Goal: Task Accomplishment & Management: Manage account settings

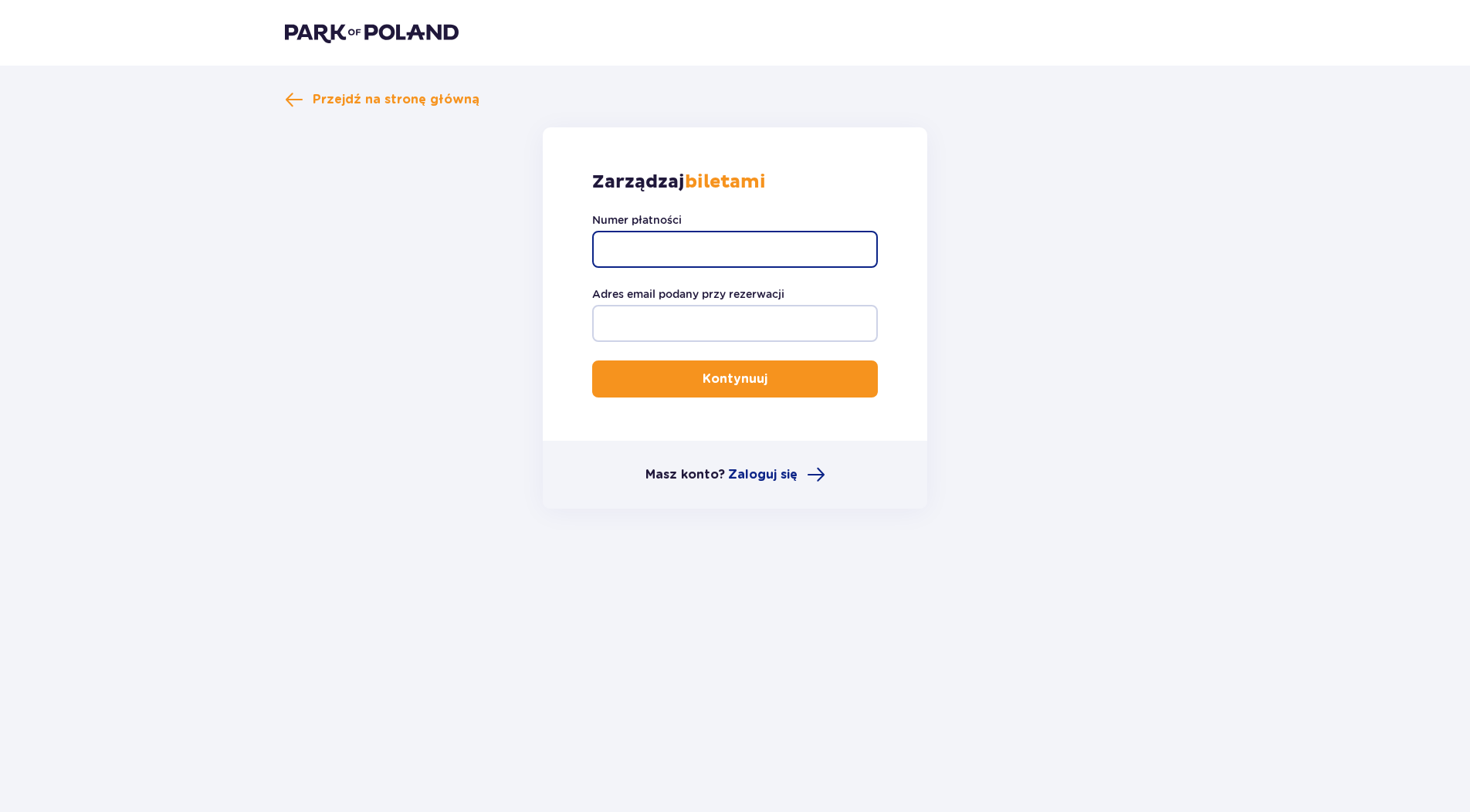
click at [631, 248] on input "Numer płatności" at bounding box center [734, 250] width 285 height 37
type input "TR-VRC-FL6W73X"
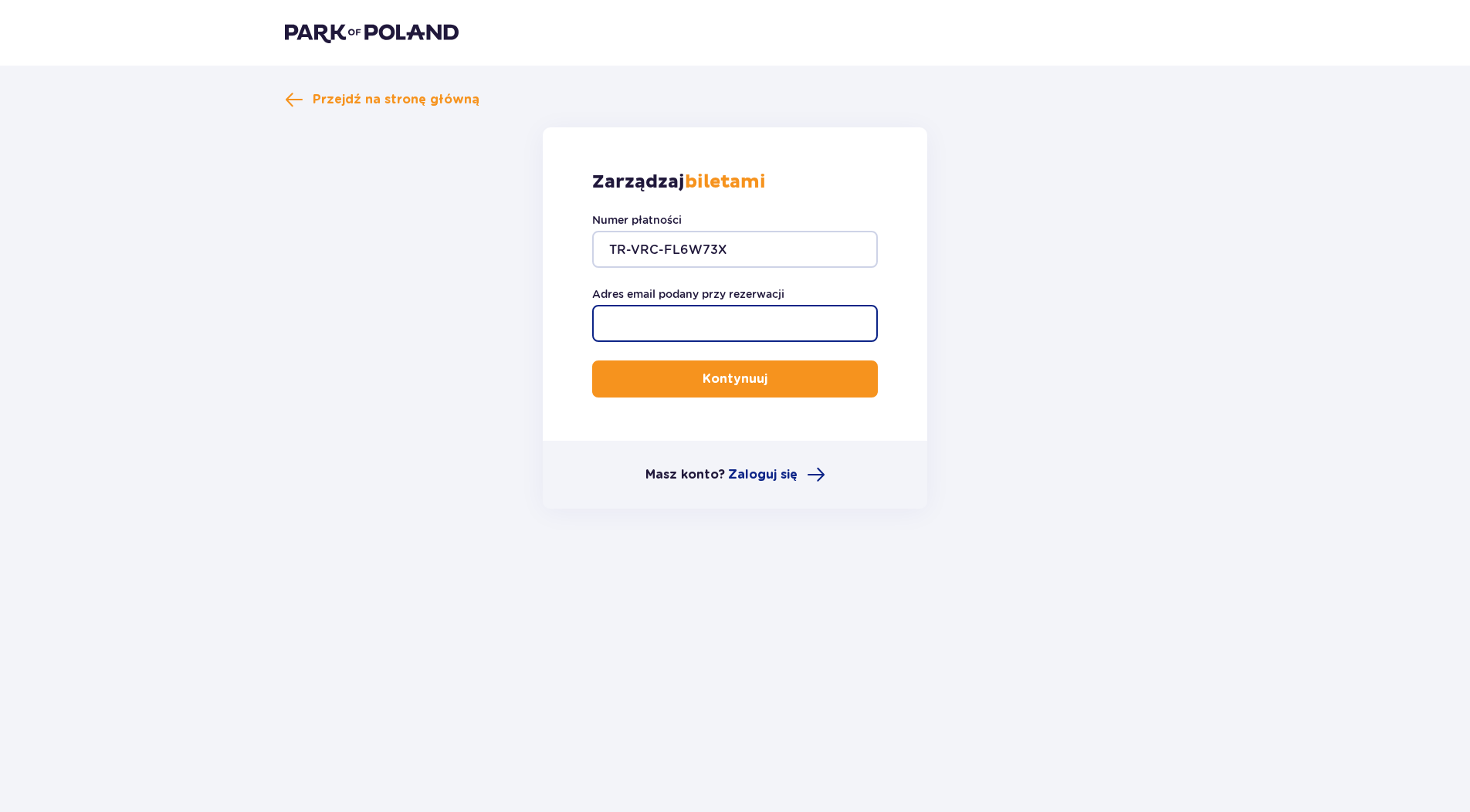
type input "[DOMAIN_NAME][EMAIL_ADDRESS][DOMAIN_NAME]"
click at [708, 375] on p "Kontynuuj" at bounding box center [735, 378] width 65 height 17
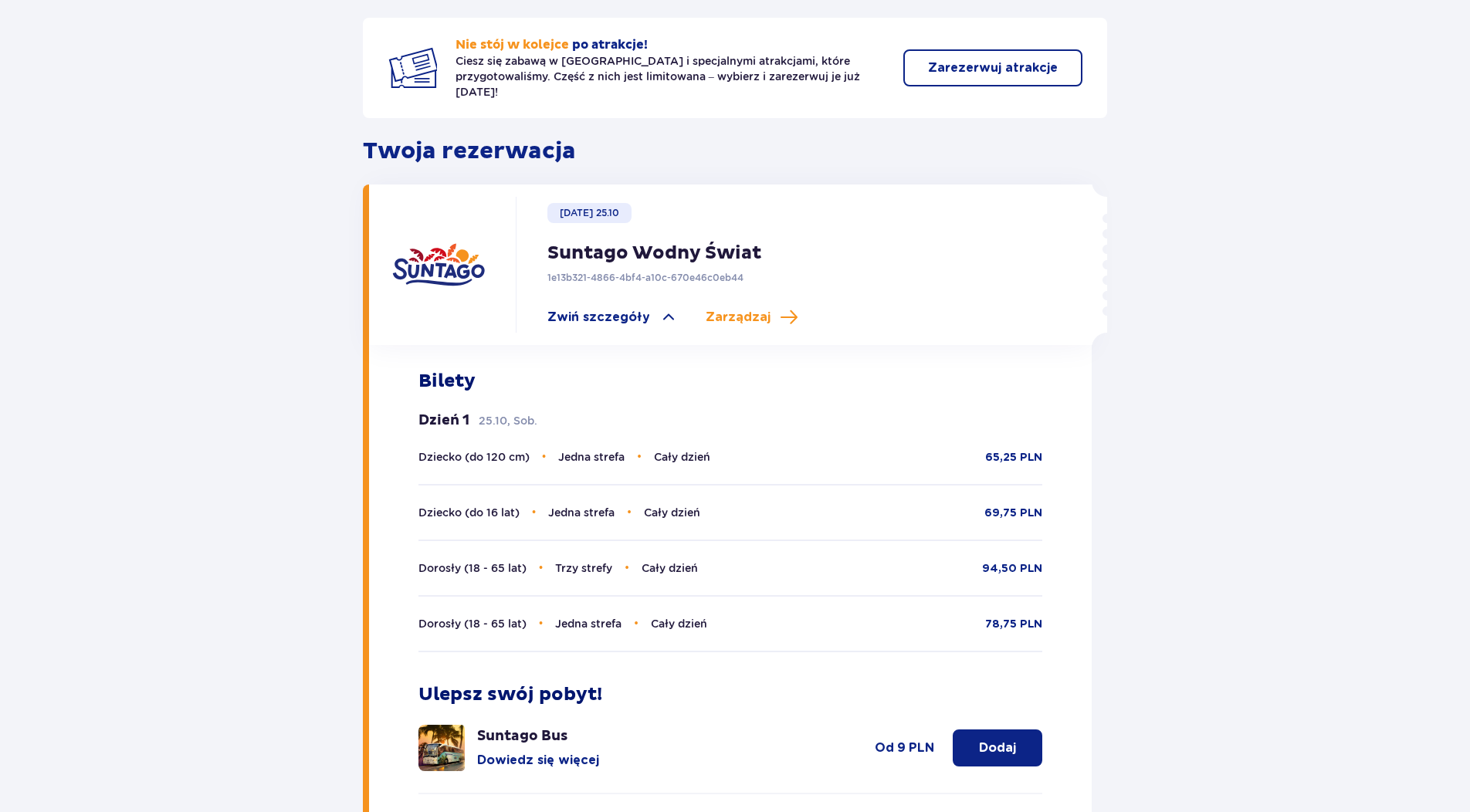
scroll to position [77, 0]
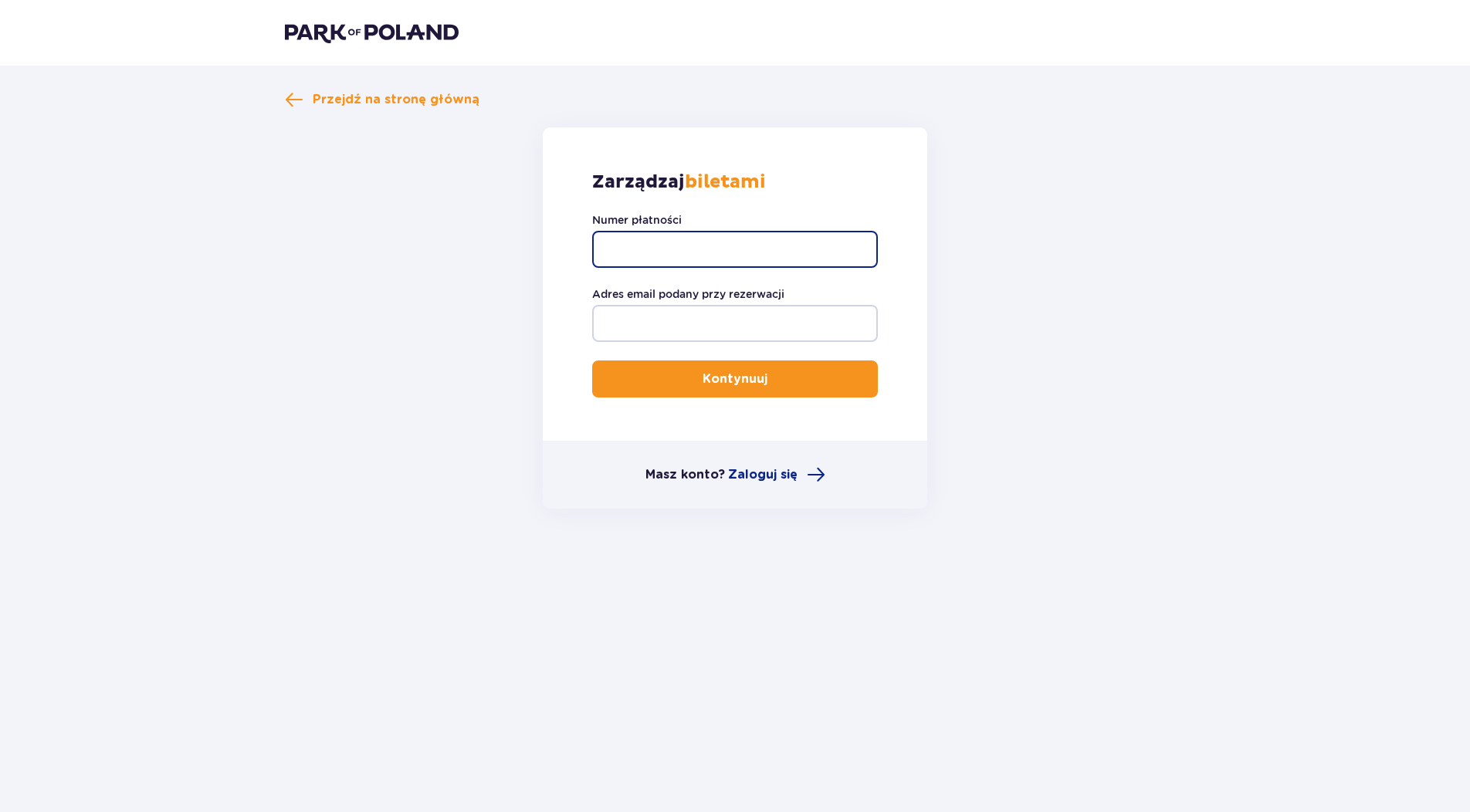
click at [644, 252] on input "Numer płatności" at bounding box center [734, 250] width 285 height 37
type input "TR-VRC-FL6W73X"
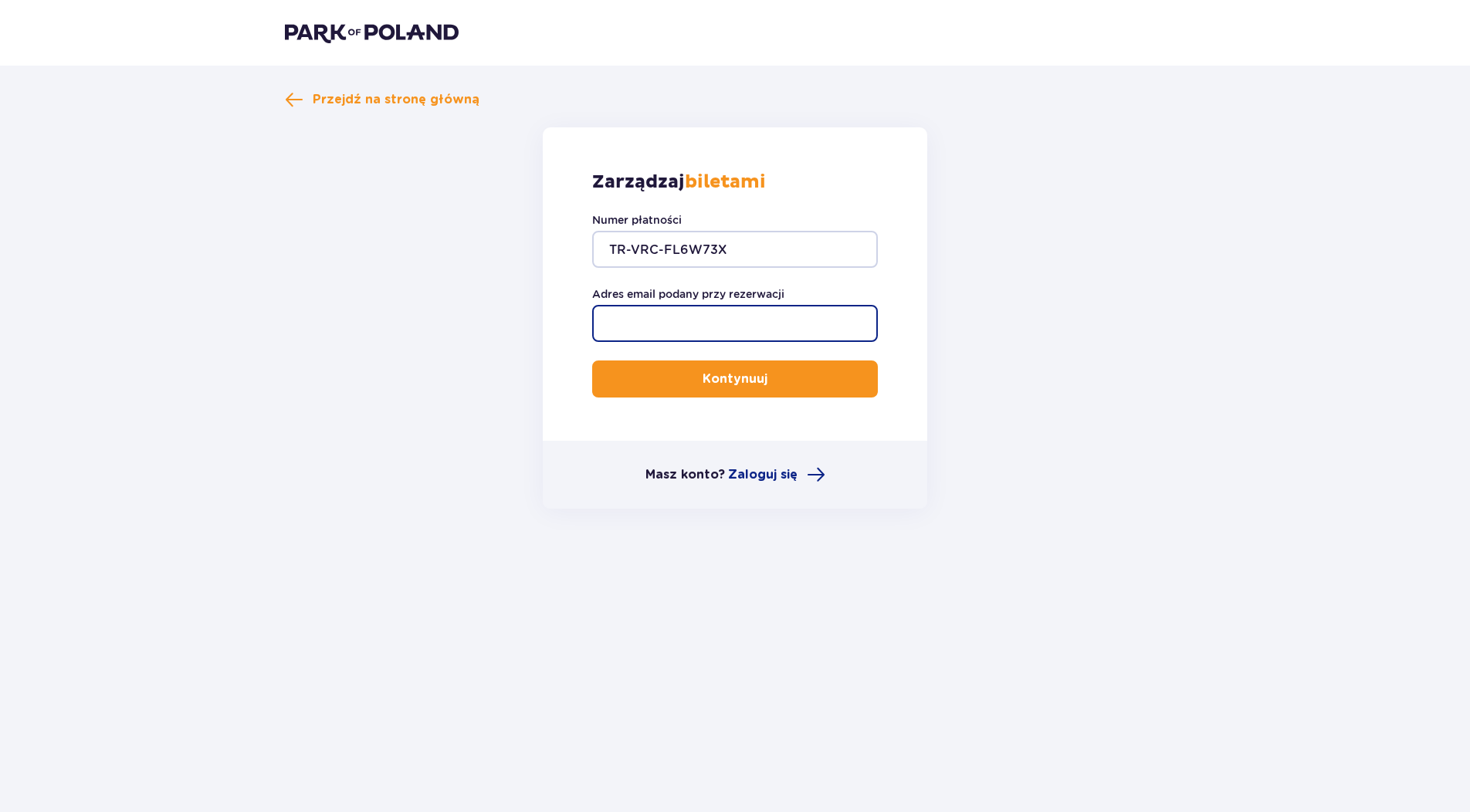
click at [685, 326] on input "Adres email podany przy rezerwacji" at bounding box center [734, 323] width 285 height 37
type input "[DOMAIN_NAME][EMAIL_ADDRESS][DOMAIN_NAME]"
click at [674, 377] on button "Kontynuuj" at bounding box center [734, 379] width 285 height 37
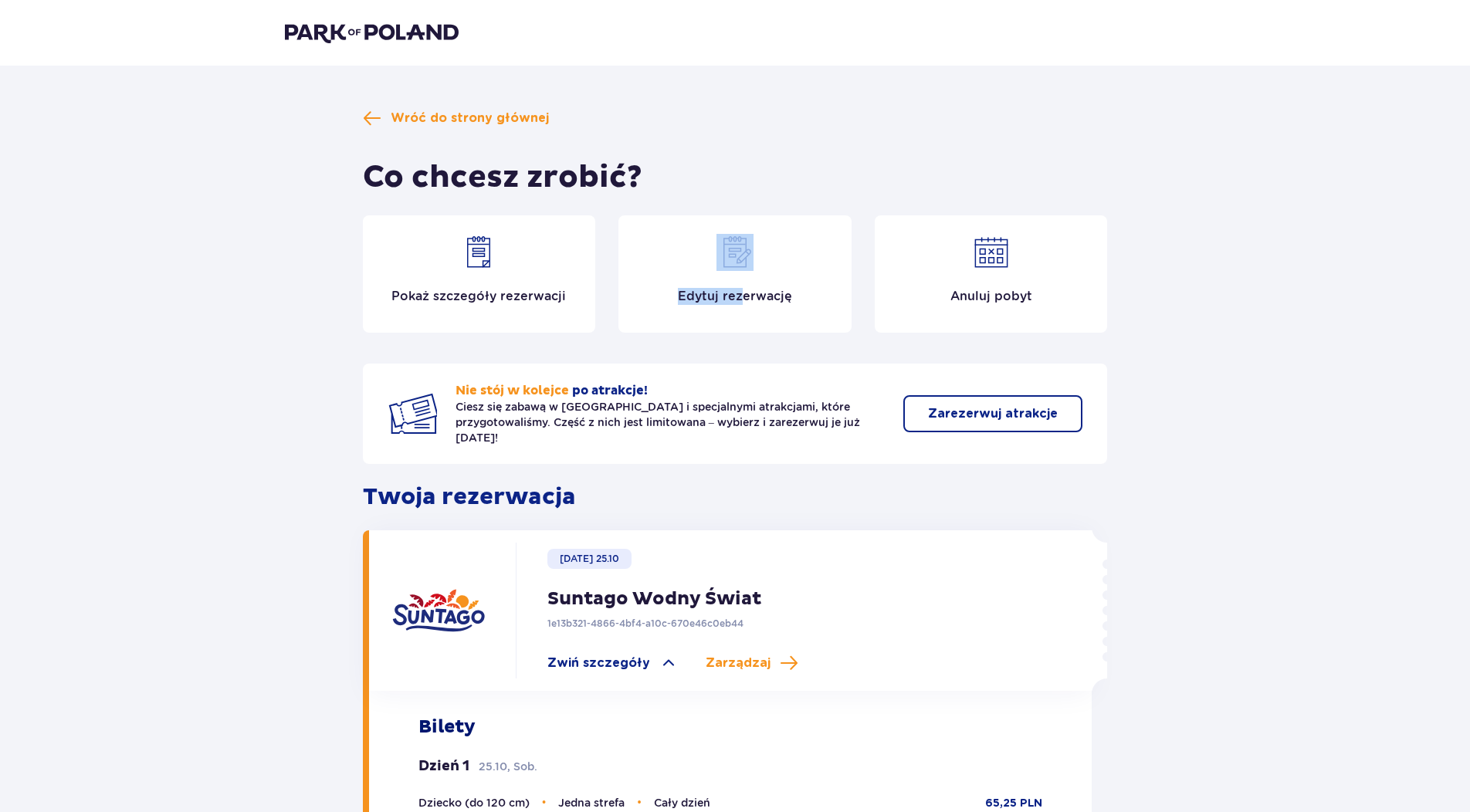
click at [746, 279] on div "Edytuj rezerwację" at bounding box center [735, 274] width 233 height 117
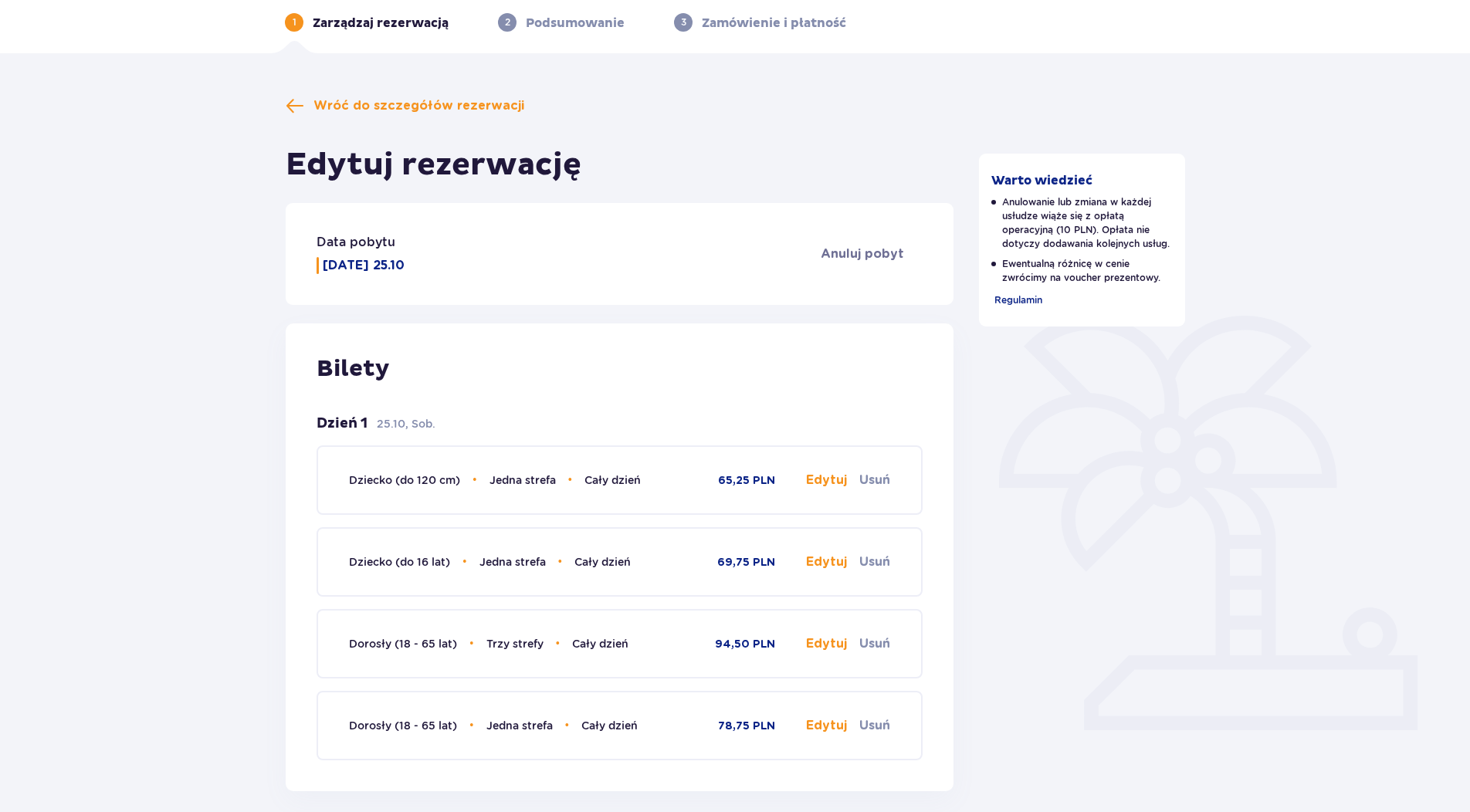
scroll to position [155, 0]
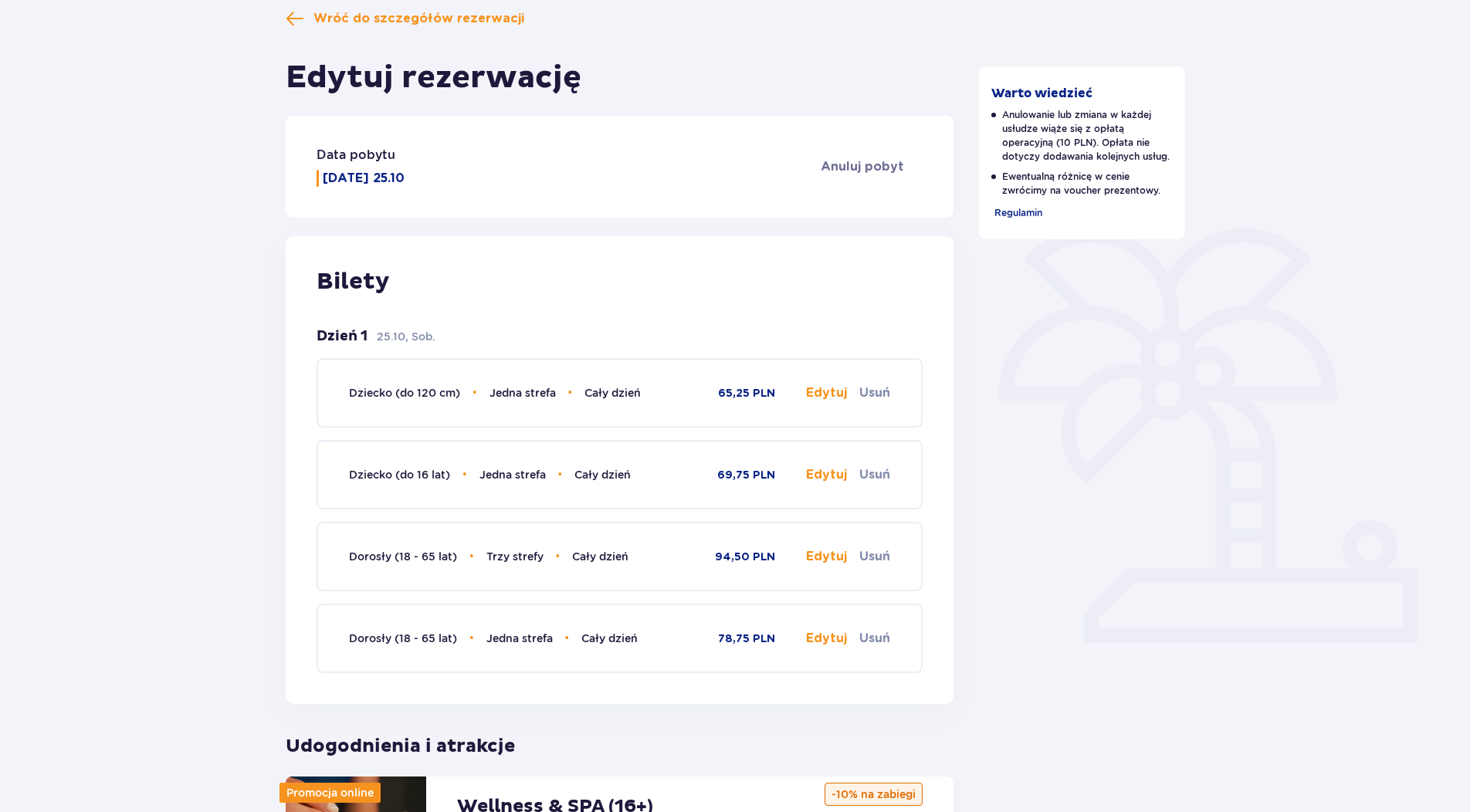
click at [815, 635] on button "Edytuj" at bounding box center [827, 638] width 41 height 17
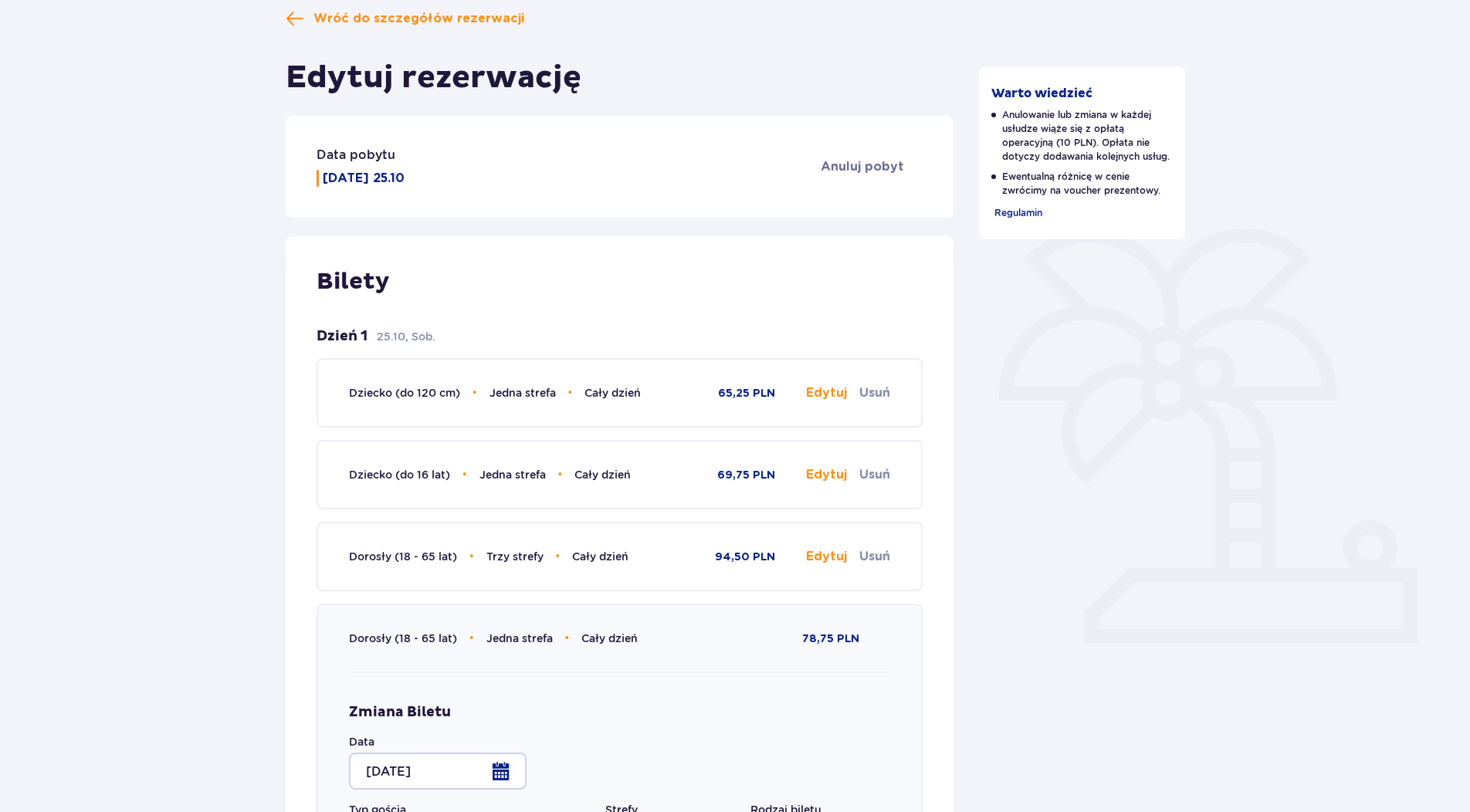
type input "Cały dzień"
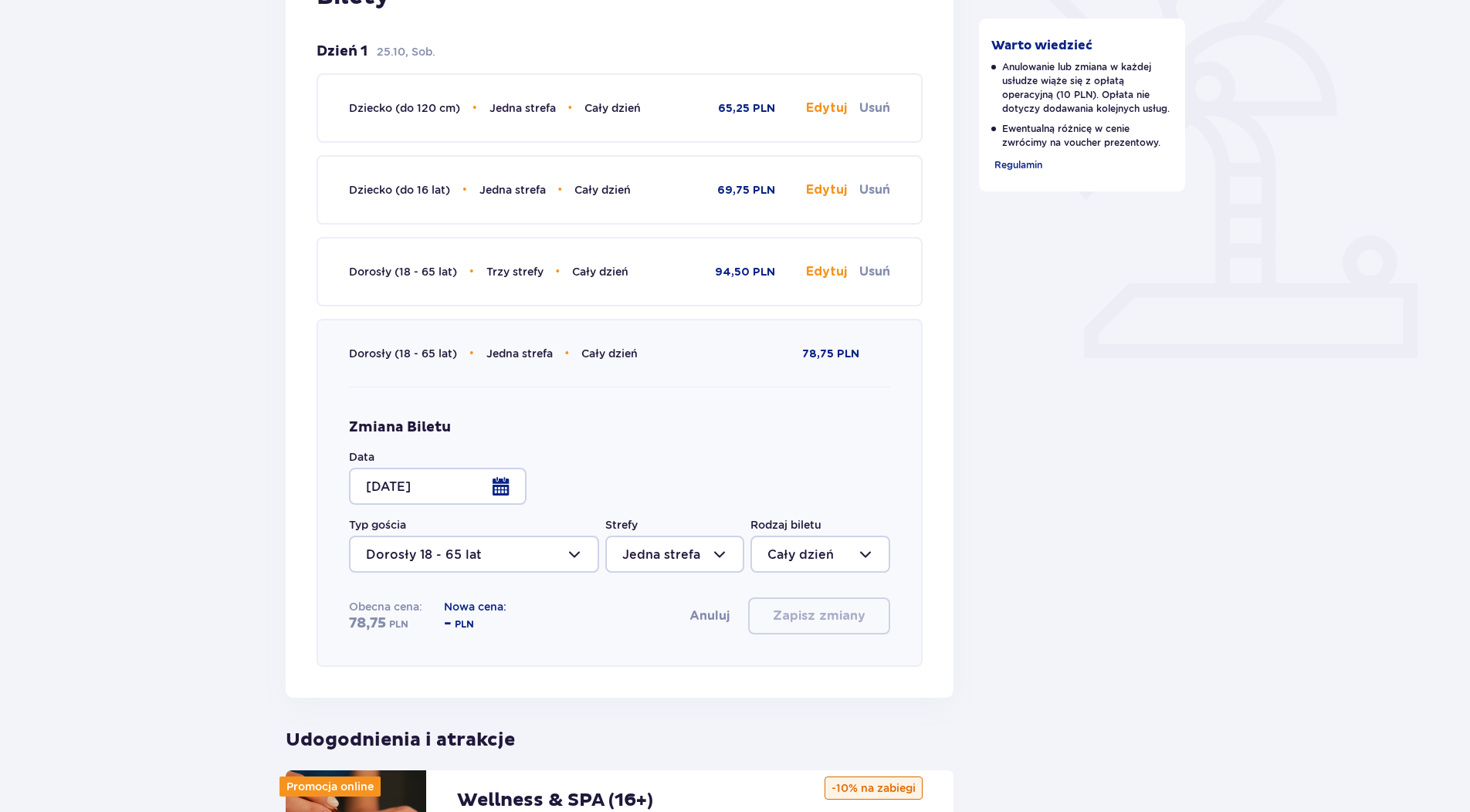
scroll to position [463, 0]
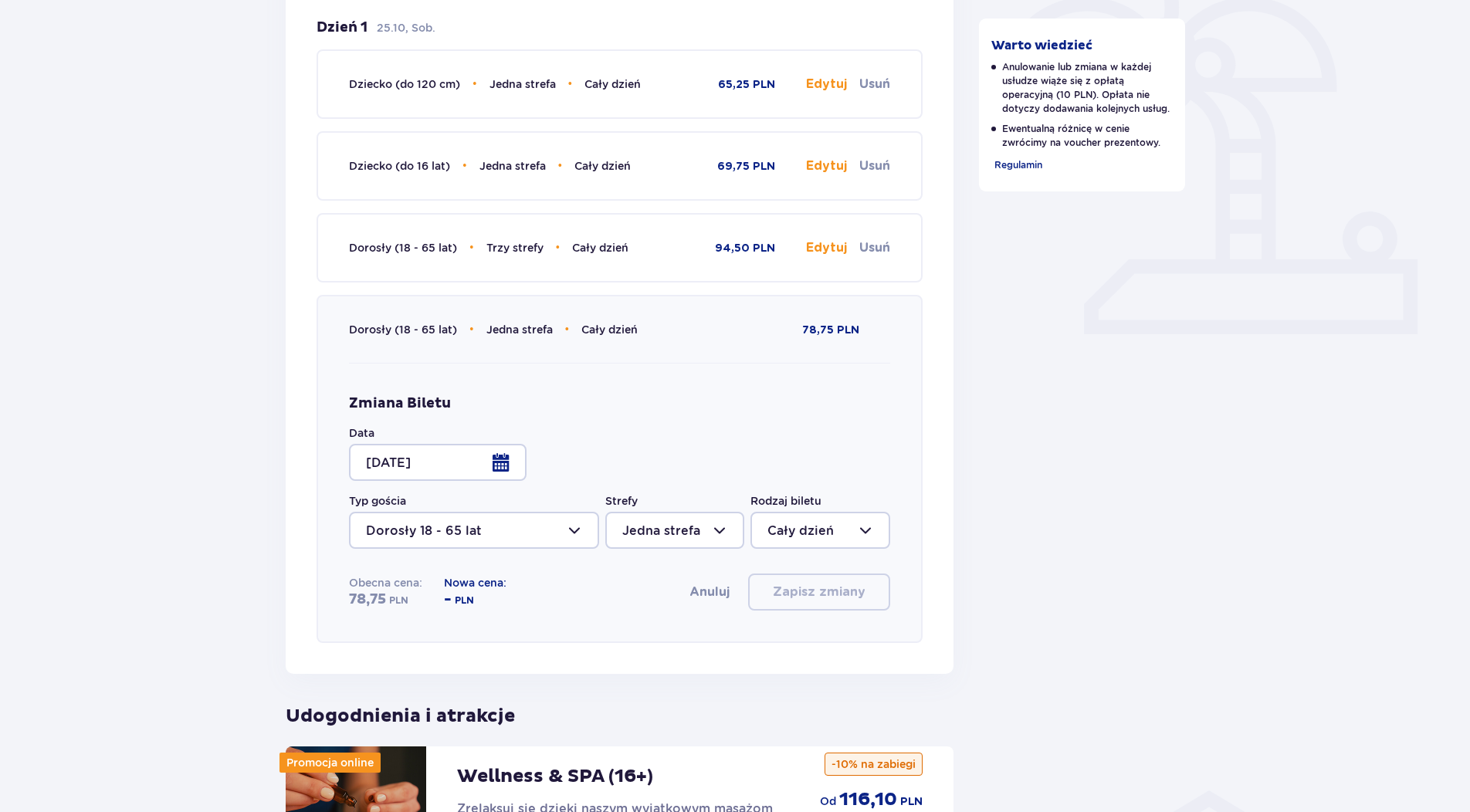
click at [503, 458] on div at bounding box center [438, 463] width 178 height 37
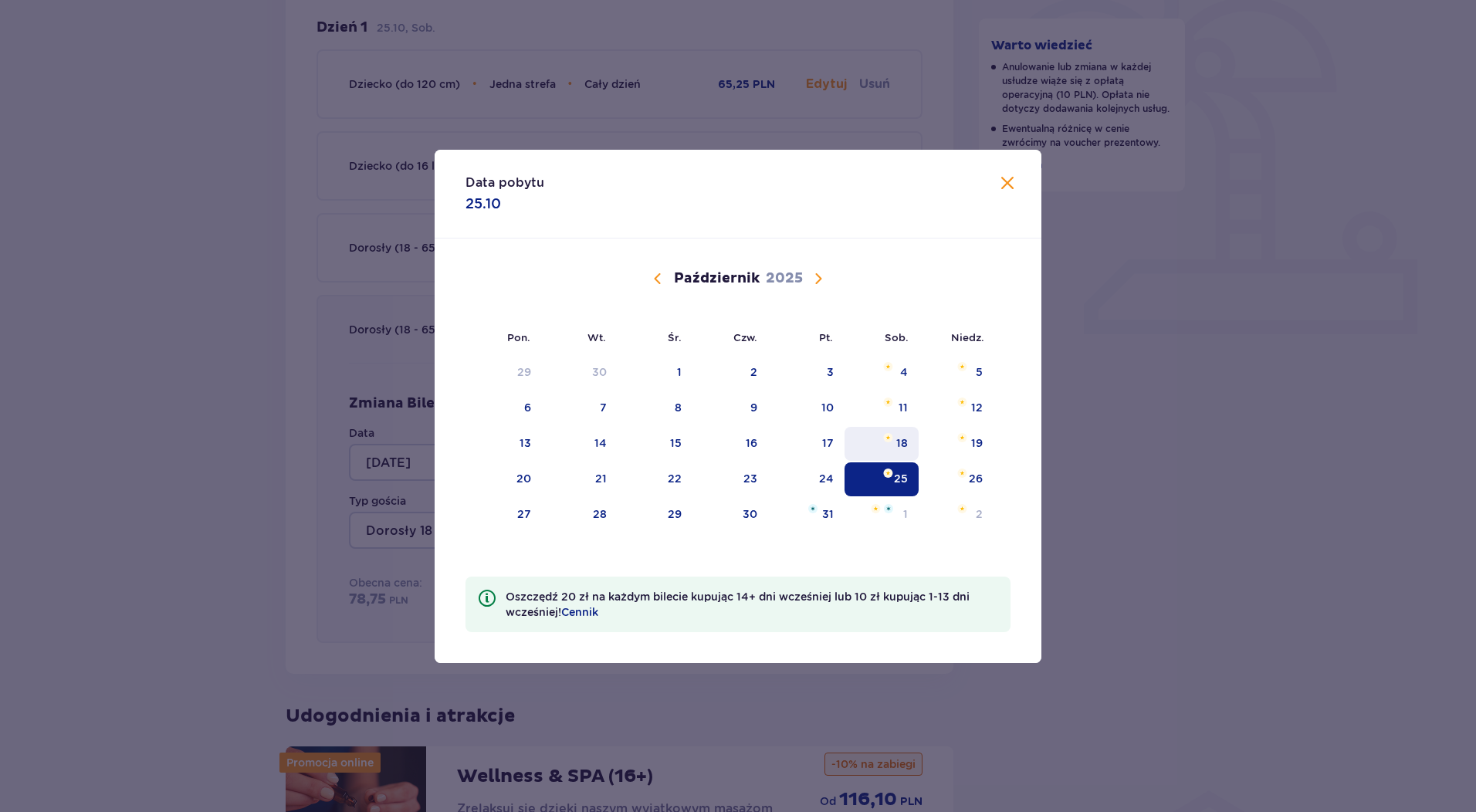
click at [895, 443] on div "18" at bounding box center [882, 443] width 75 height 34
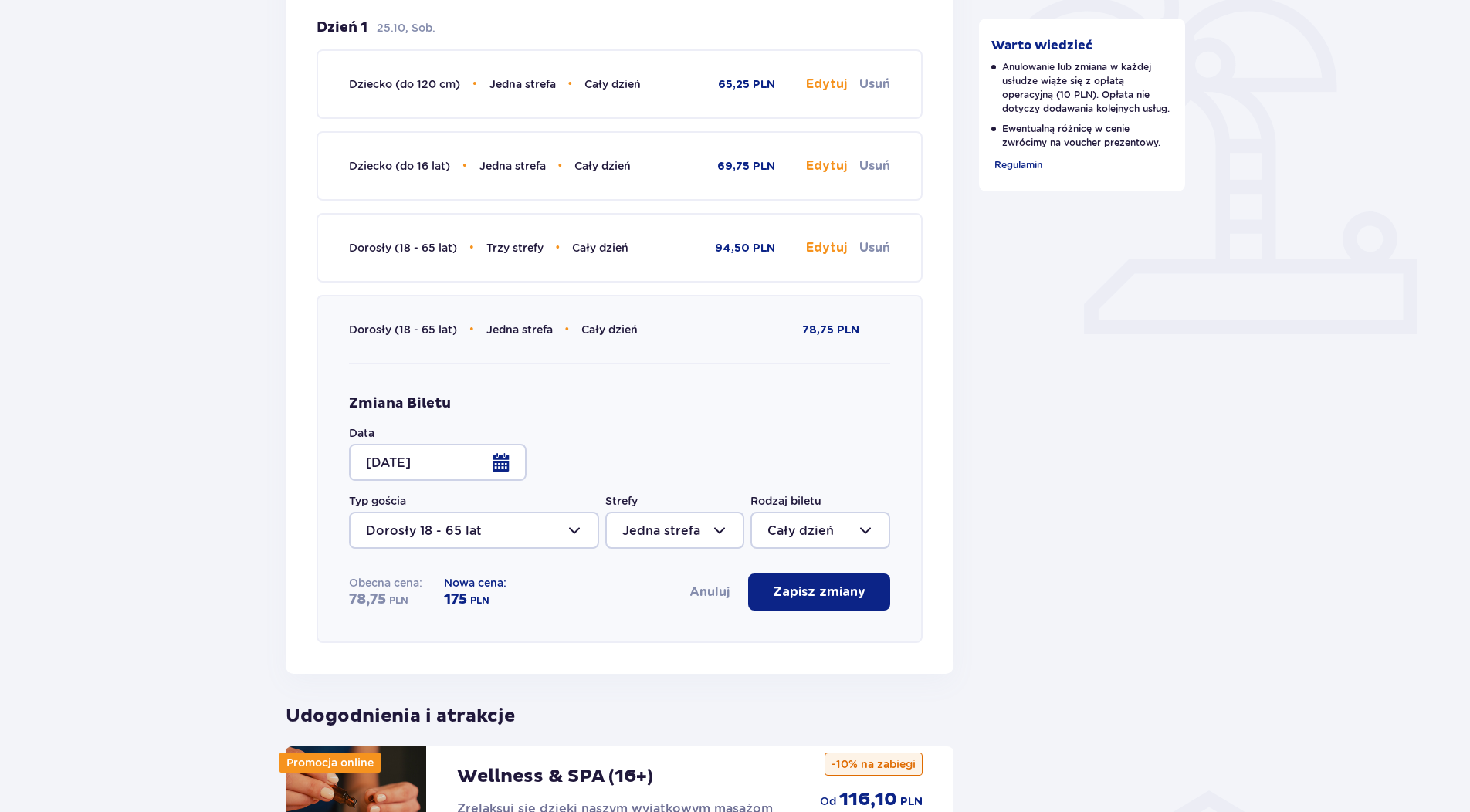
click at [499, 470] on div at bounding box center [438, 463] width 178 height 37
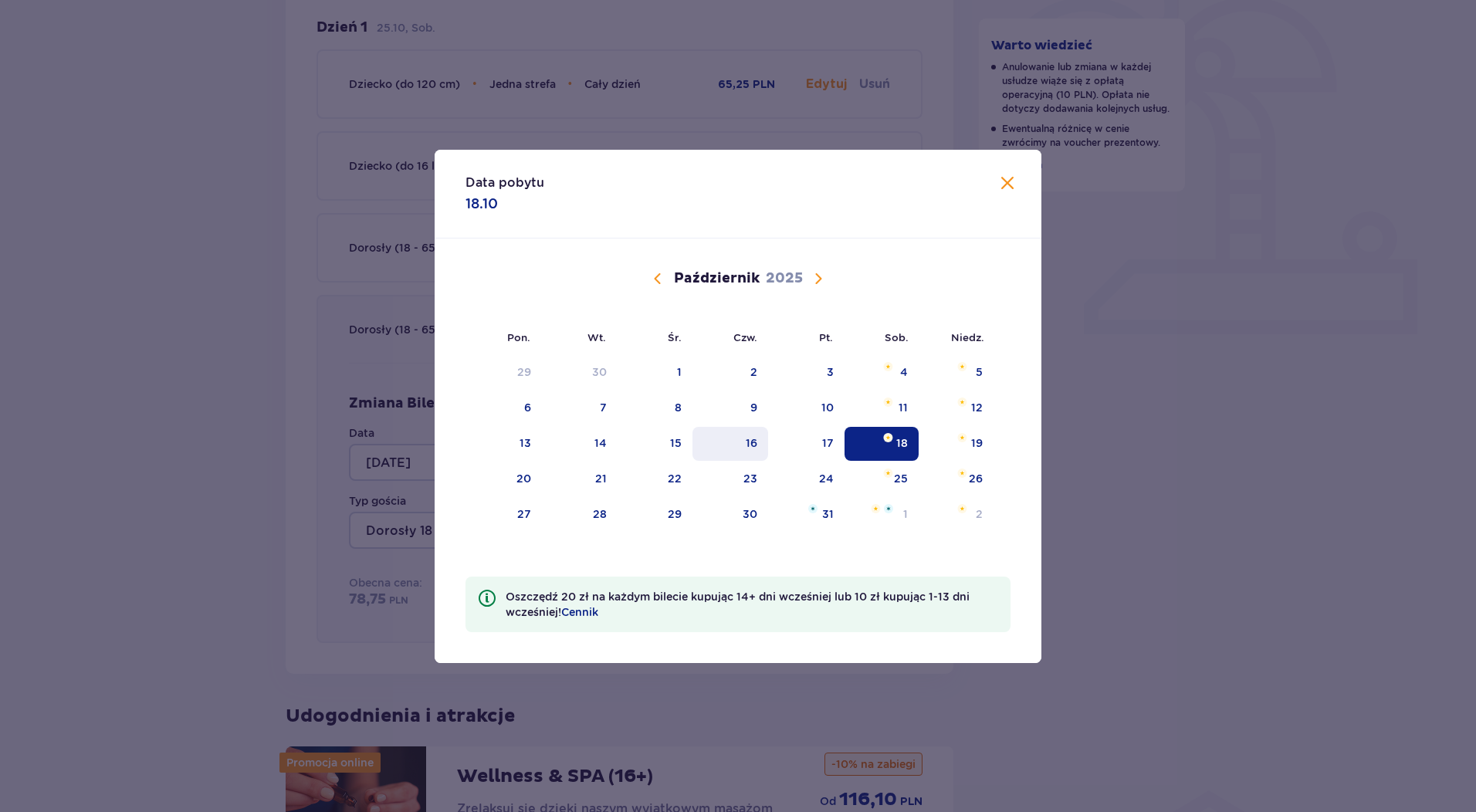
click at [753, 441] on div "16" at bounding box center [751, 442] width 12 height 15
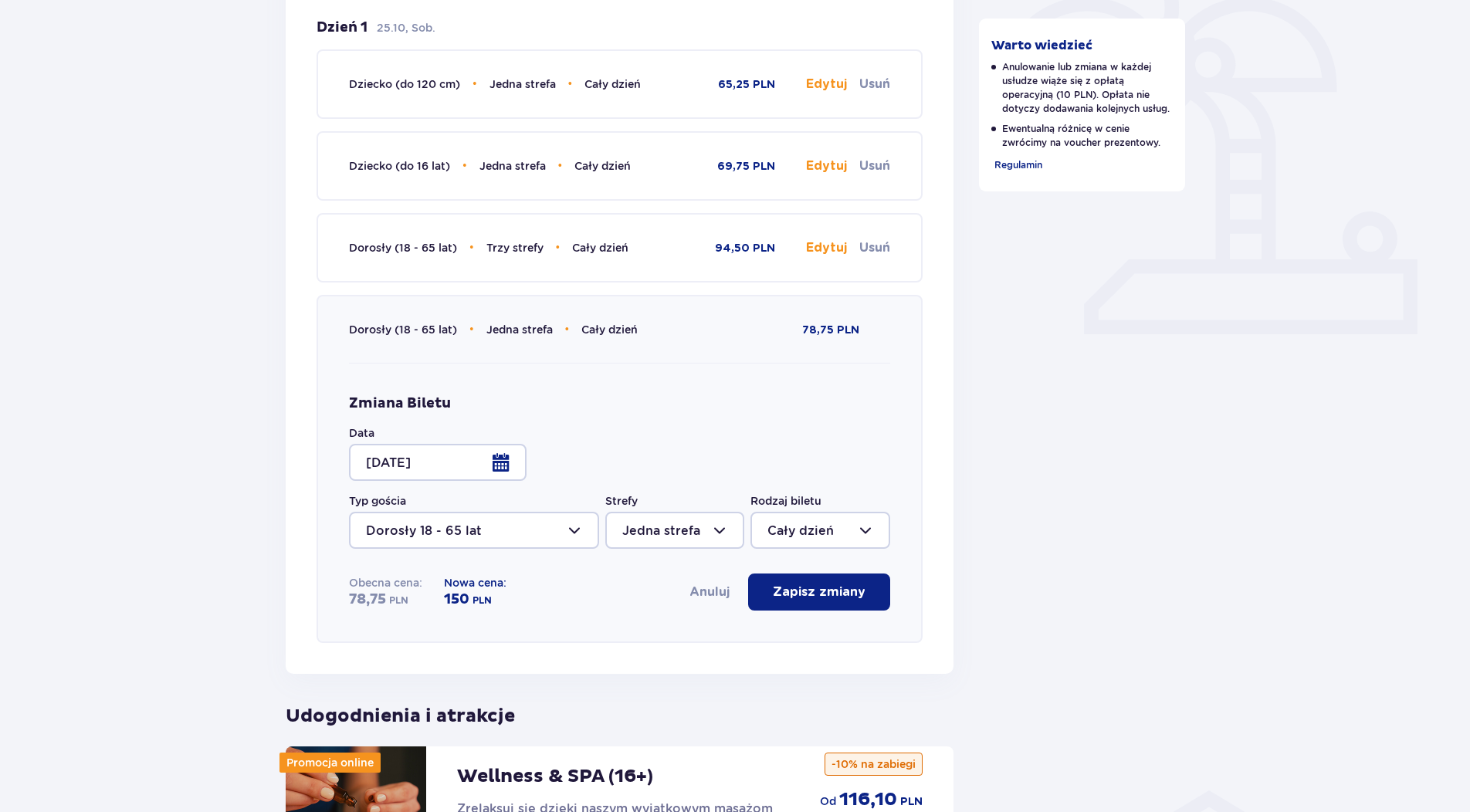
click at [494, 461] on div at bounding box center [438, 463] width 178 height 37
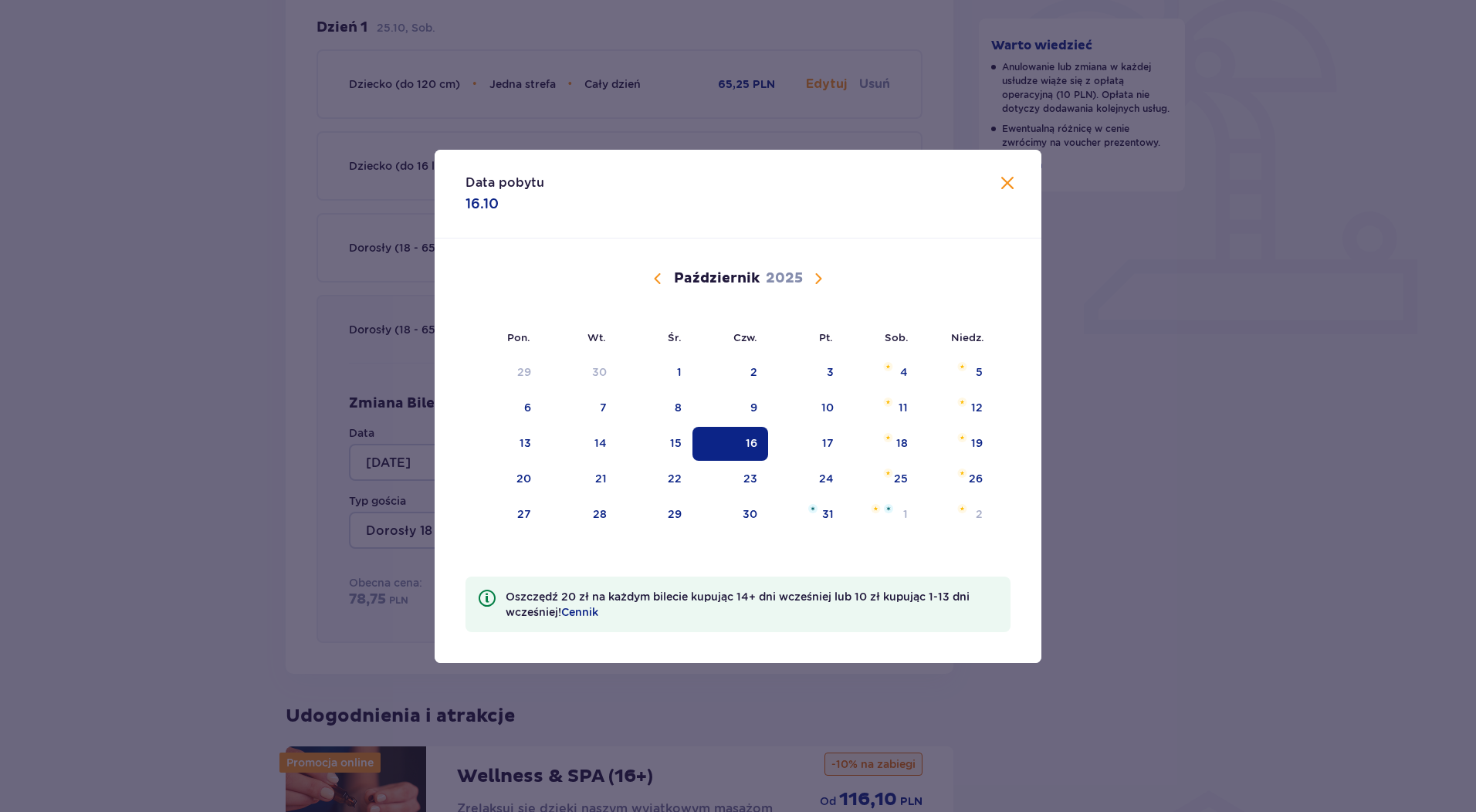
click at [821, 280] on span "Calendar" at bounding box center [818, 278] width 19 height 19
click at [511, 439] on img "poniedziałek, 10 listopada 2025" at bounding box center [510, 437] width 9 height 9
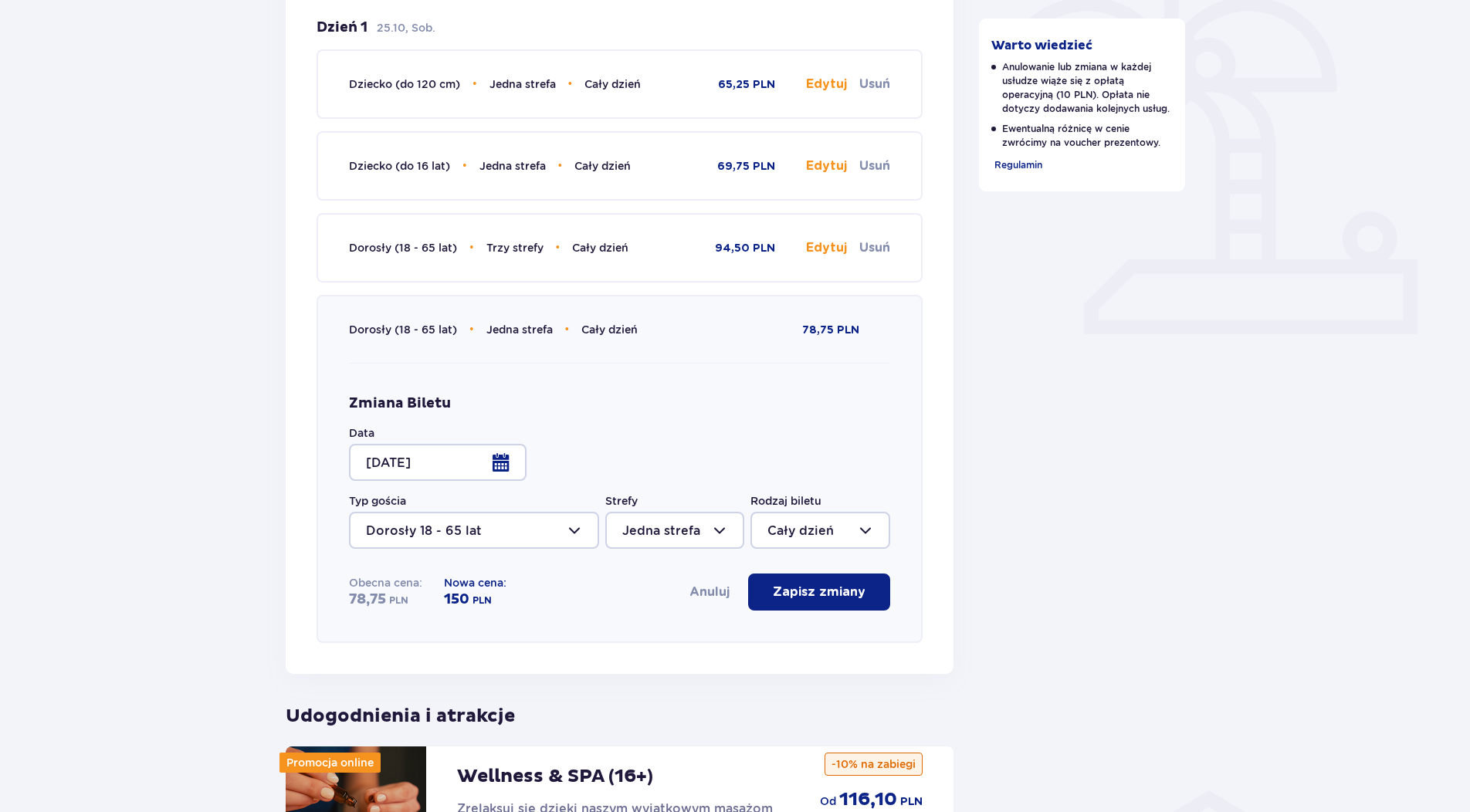
click at [203, 579] on div "Wróć do szczegółów rezerwacji Edytuj rezerwację Data pobytu [DATE] 25.10 Anuluj…" at bounding box center [735, 505] width 1470 height 1696
click at [499, 464] on div at bounding box center [438, 463] width 178 height 37
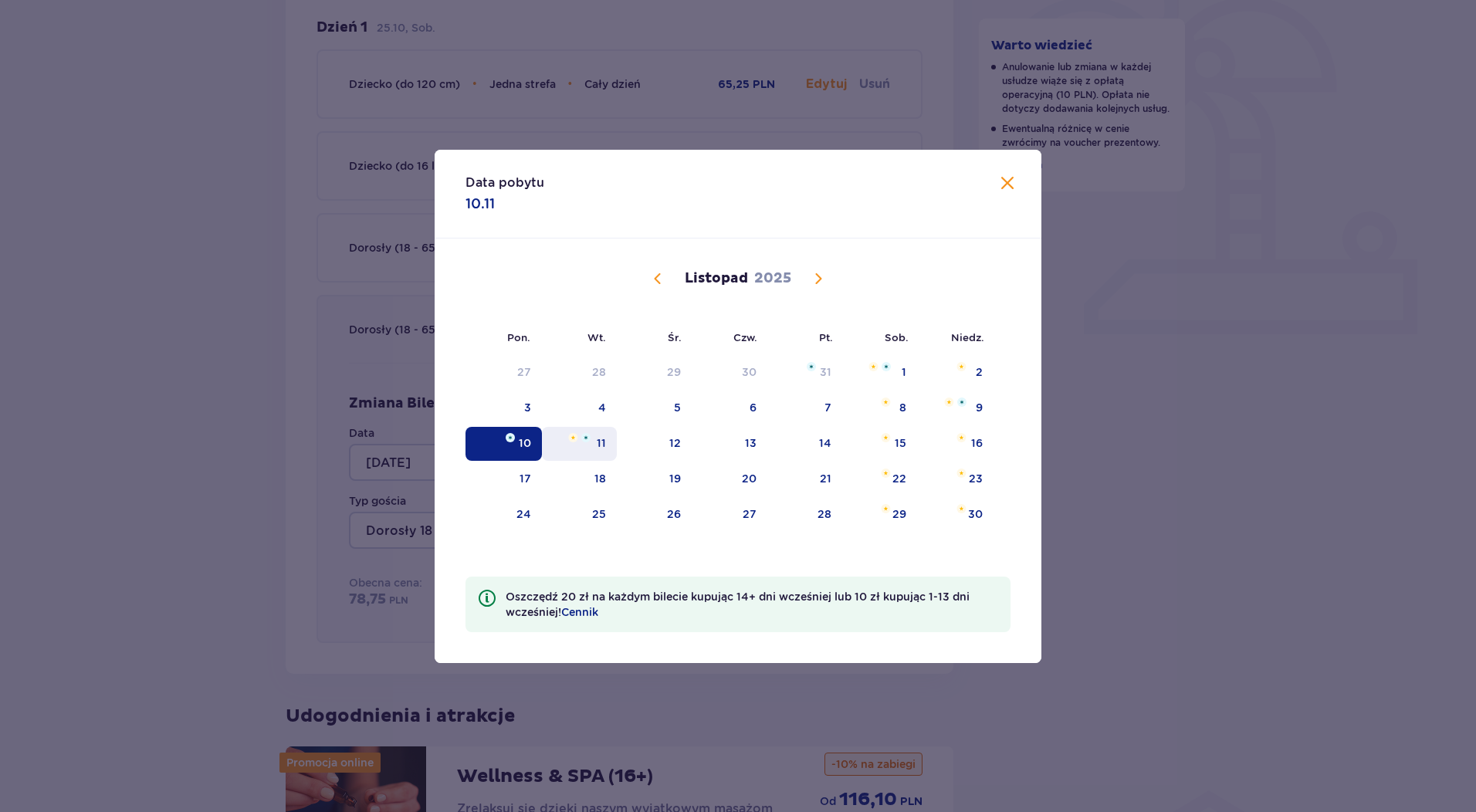
click at [600, 442] on div "11" at bounding box center [602, 442] width 9 height 15
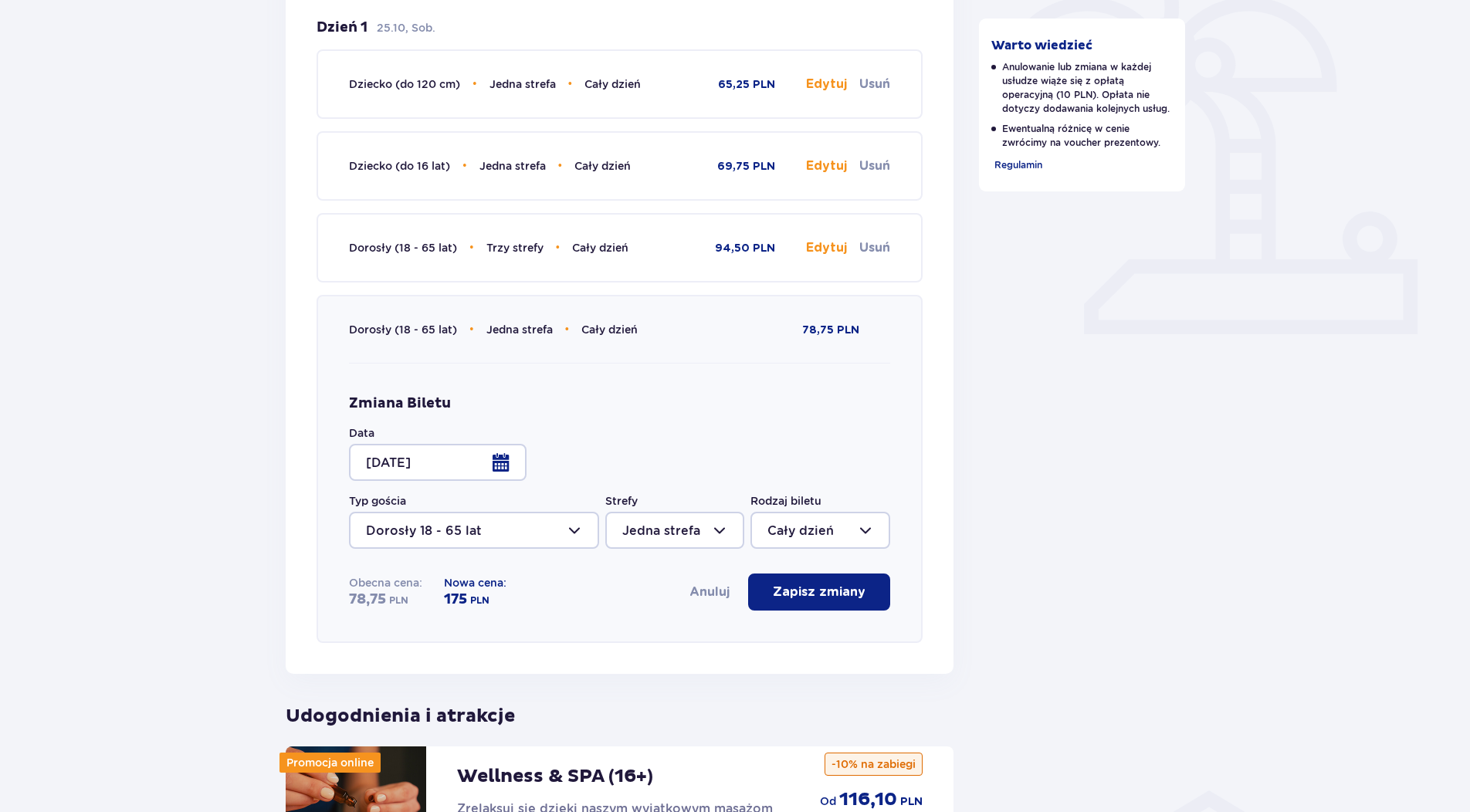
click at [515, 465] on div at bounding box center [438, 463] width 178 height 37
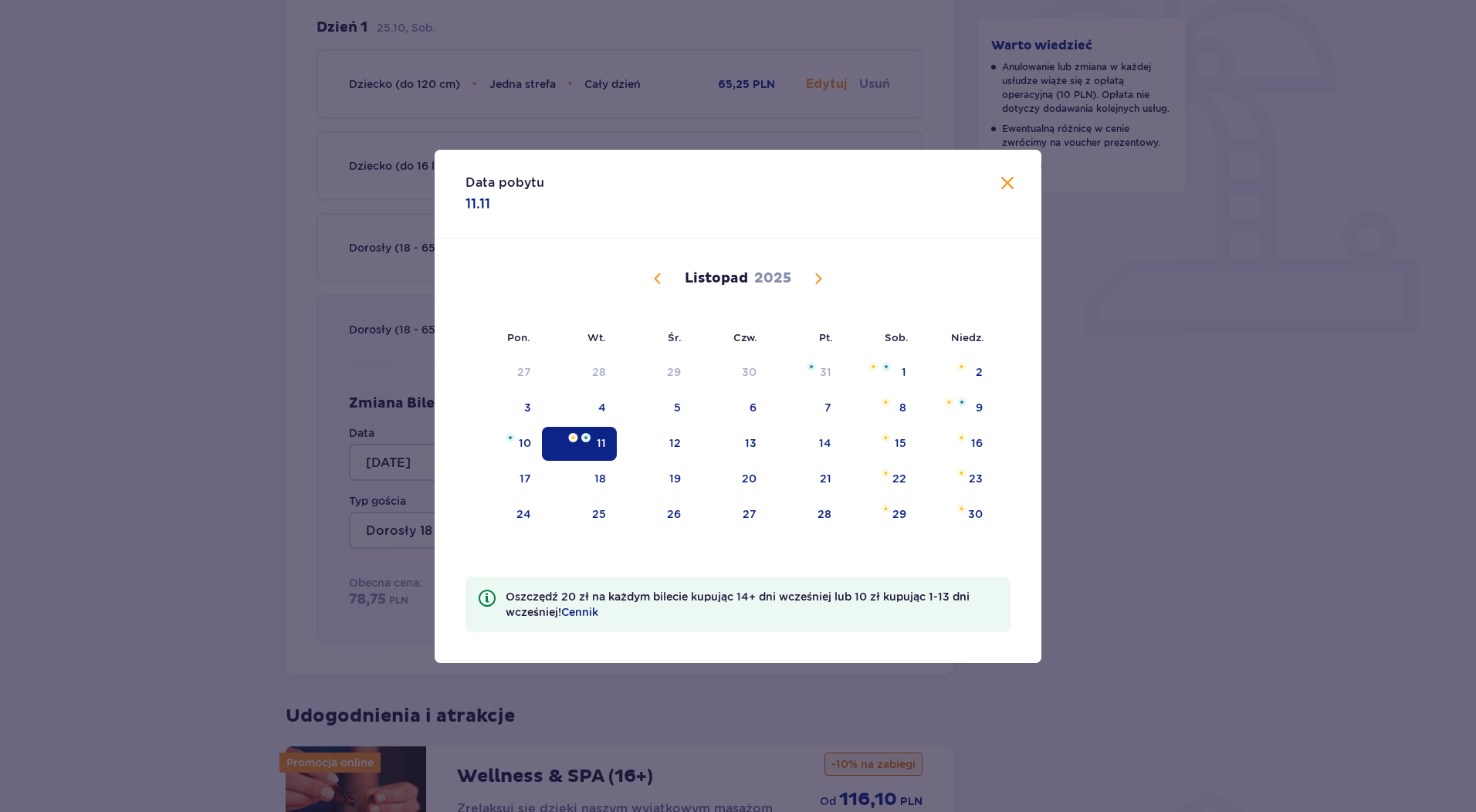
click at [824, 282] on span "Calendar" at bounding box center [818, 278] width 19 height 19
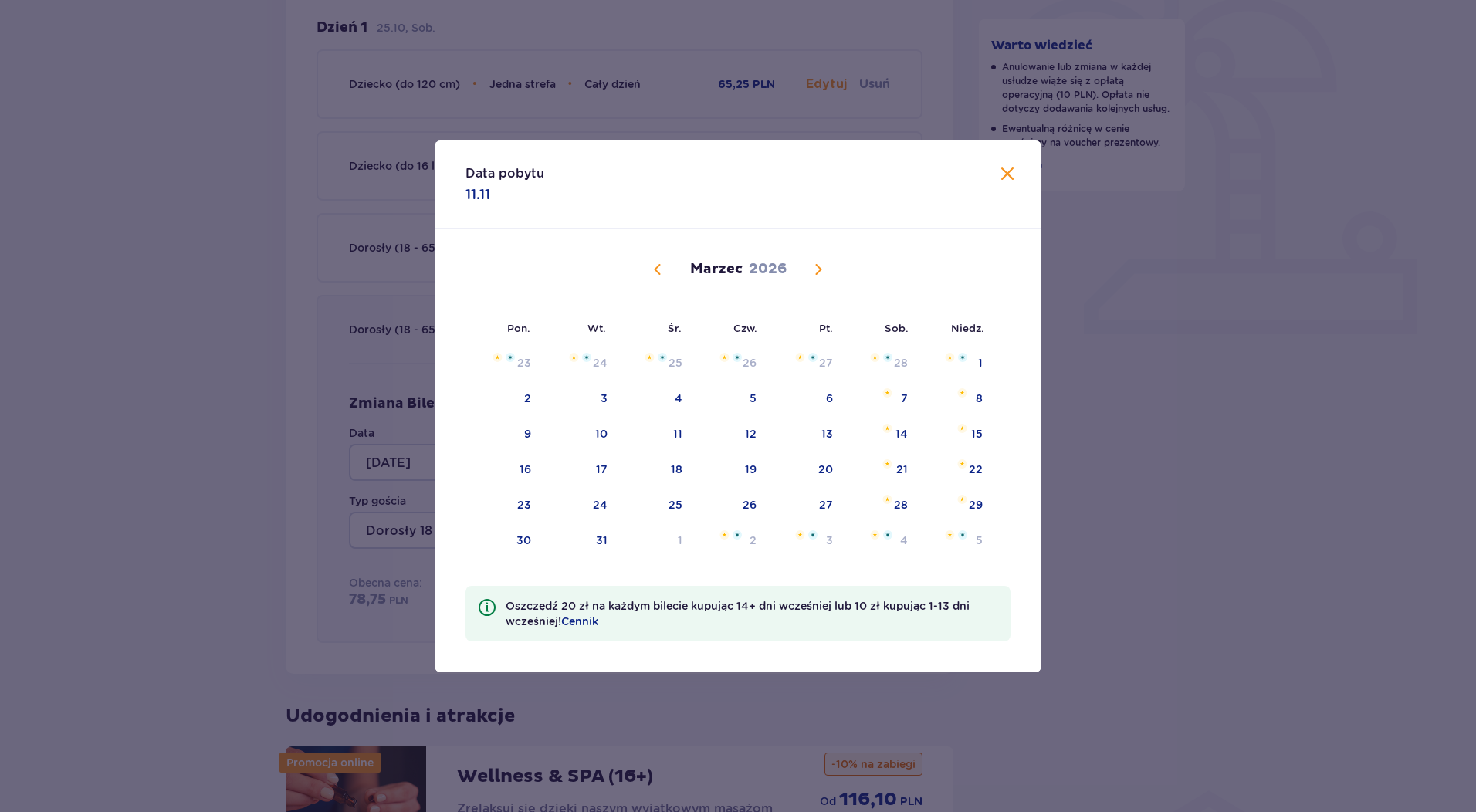
click at [821, 272] on span "Calendar" at bounding box center [818, 269] width 19 height 19
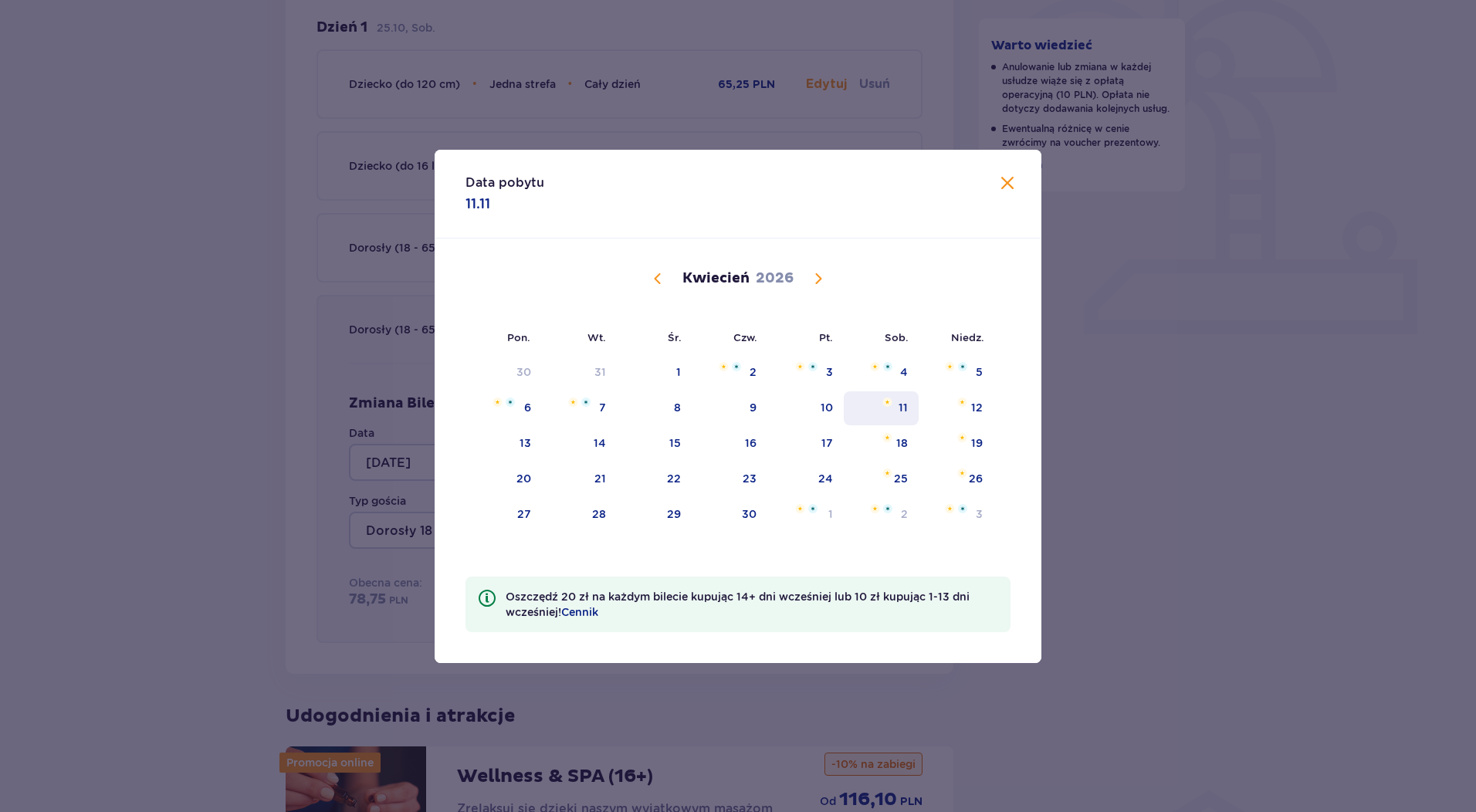
click at [903, 402] on div "11" at bounding box center [903, 407] width 9 height 15
type input "[DATE]"
click at [197, 585] on div "Wróć do szczegółów rezerwacji Edytuj rezerwację Data pobytu [DATE] 25.10 Anuluj…" at bounding box center [735, 505] width 1470 height 1696
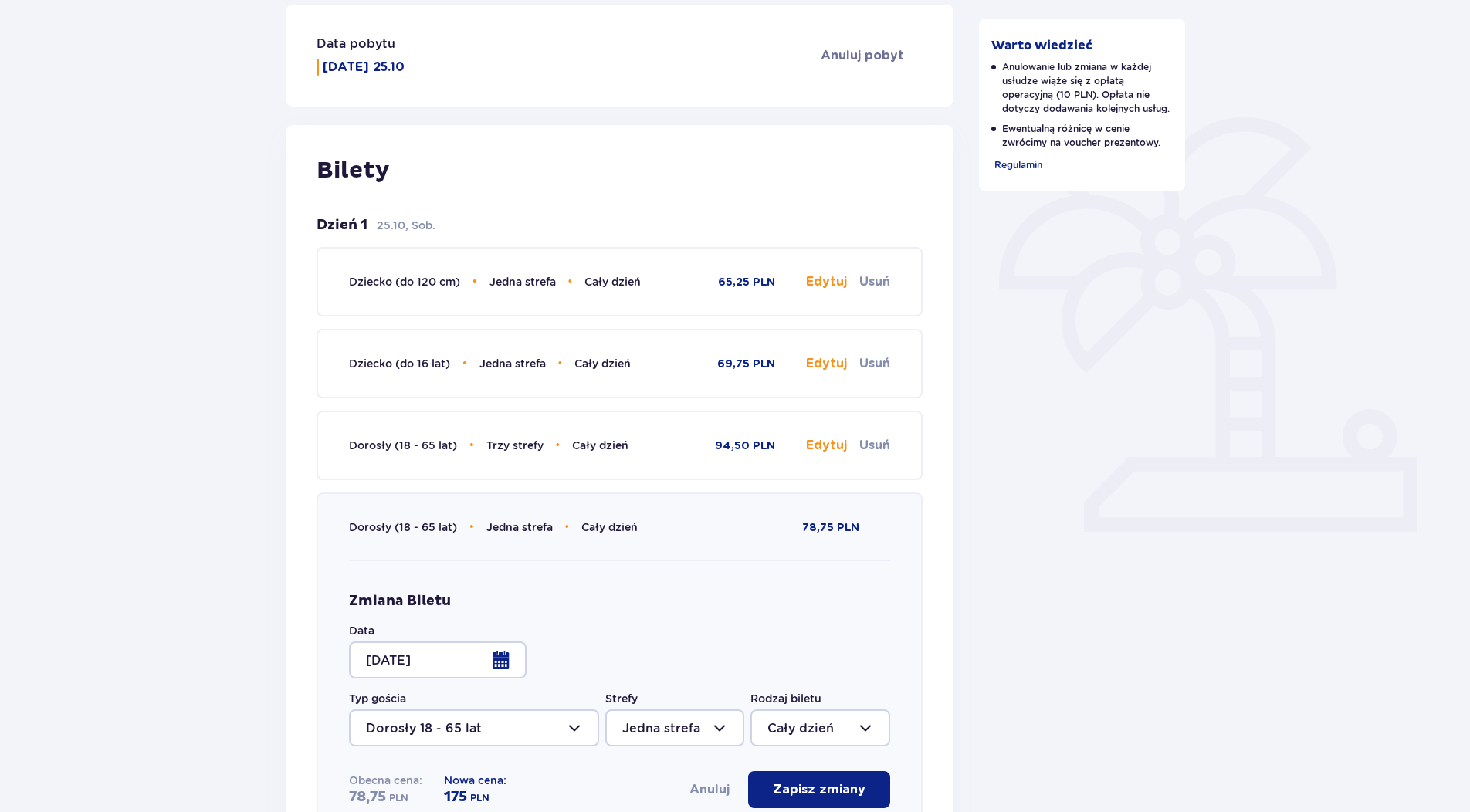
scroll to position [464, 0]
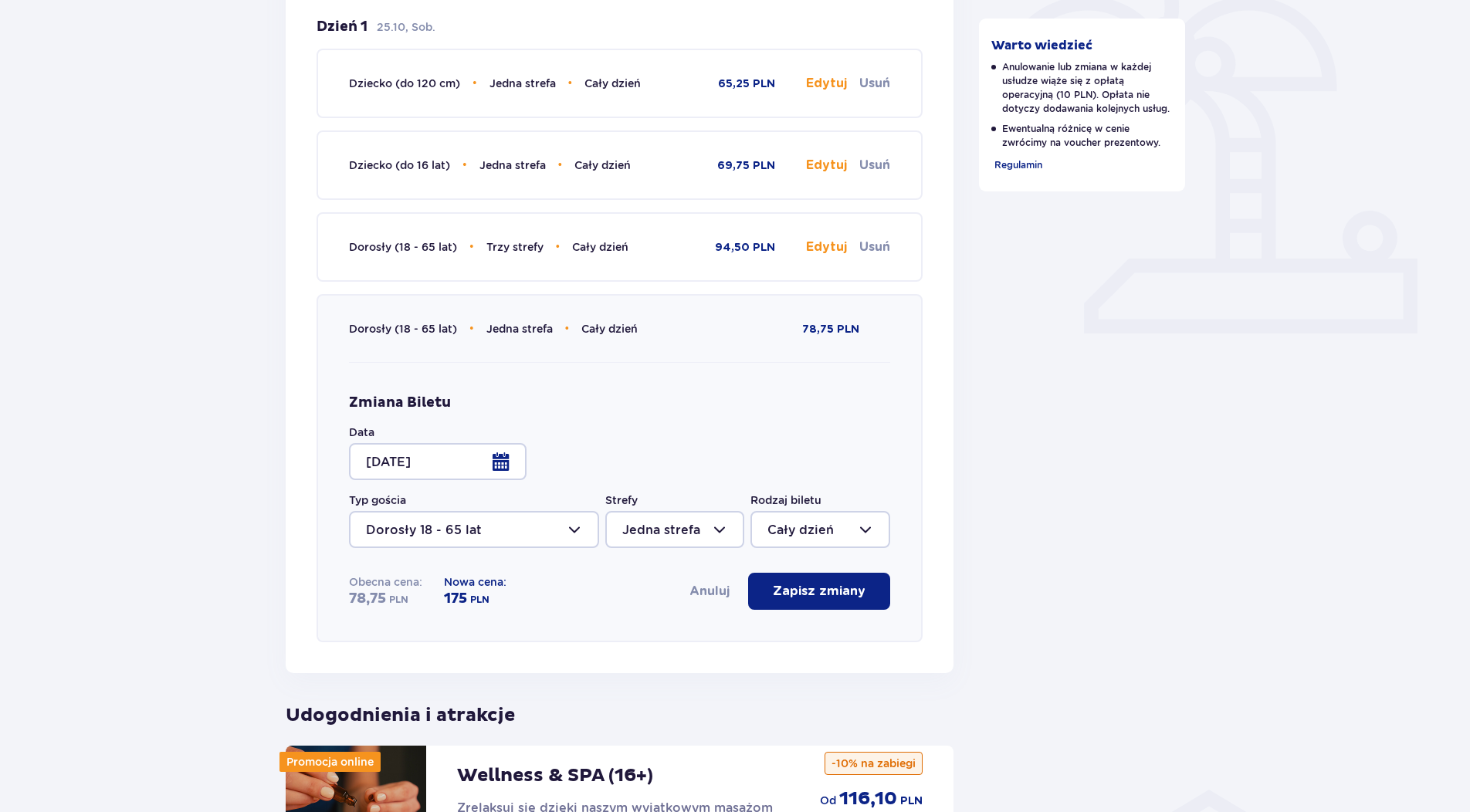
click at [710, 593] on button "Anuluj" at bounding box center [709, 591] width 40 height 17
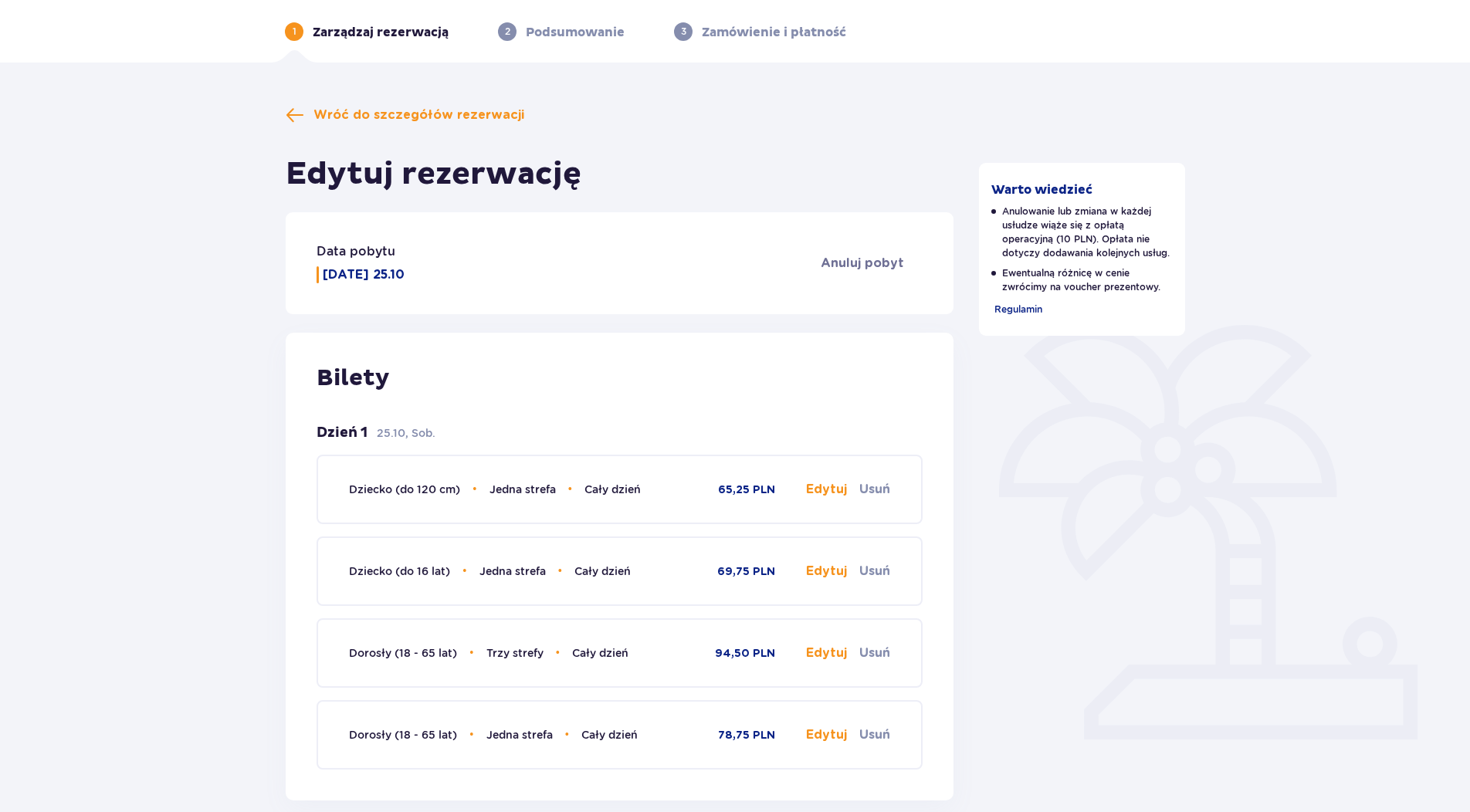
scroll to position [0, 0]
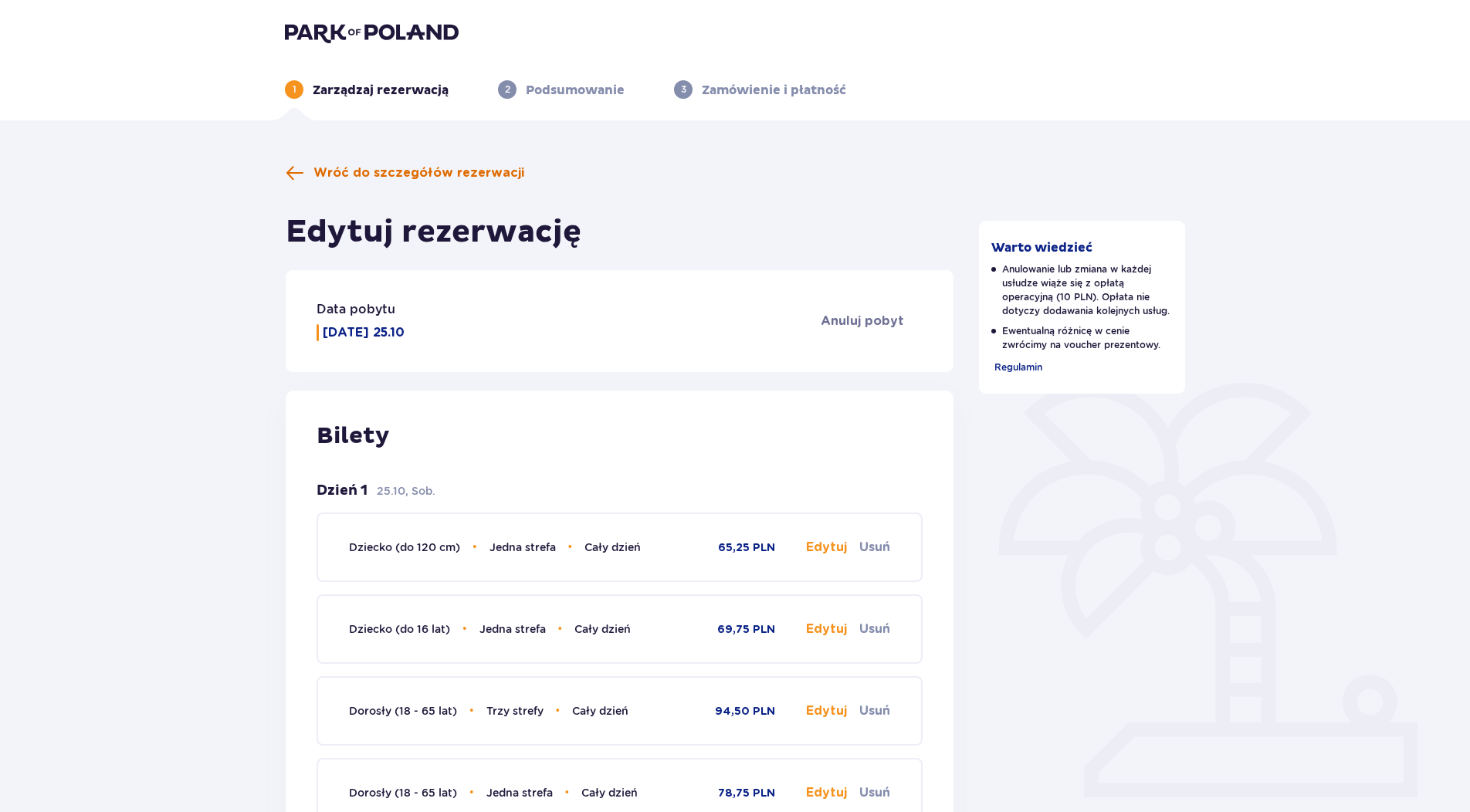
click at [292, 170] on span at bounding box center [294, 172] width 19 height 19
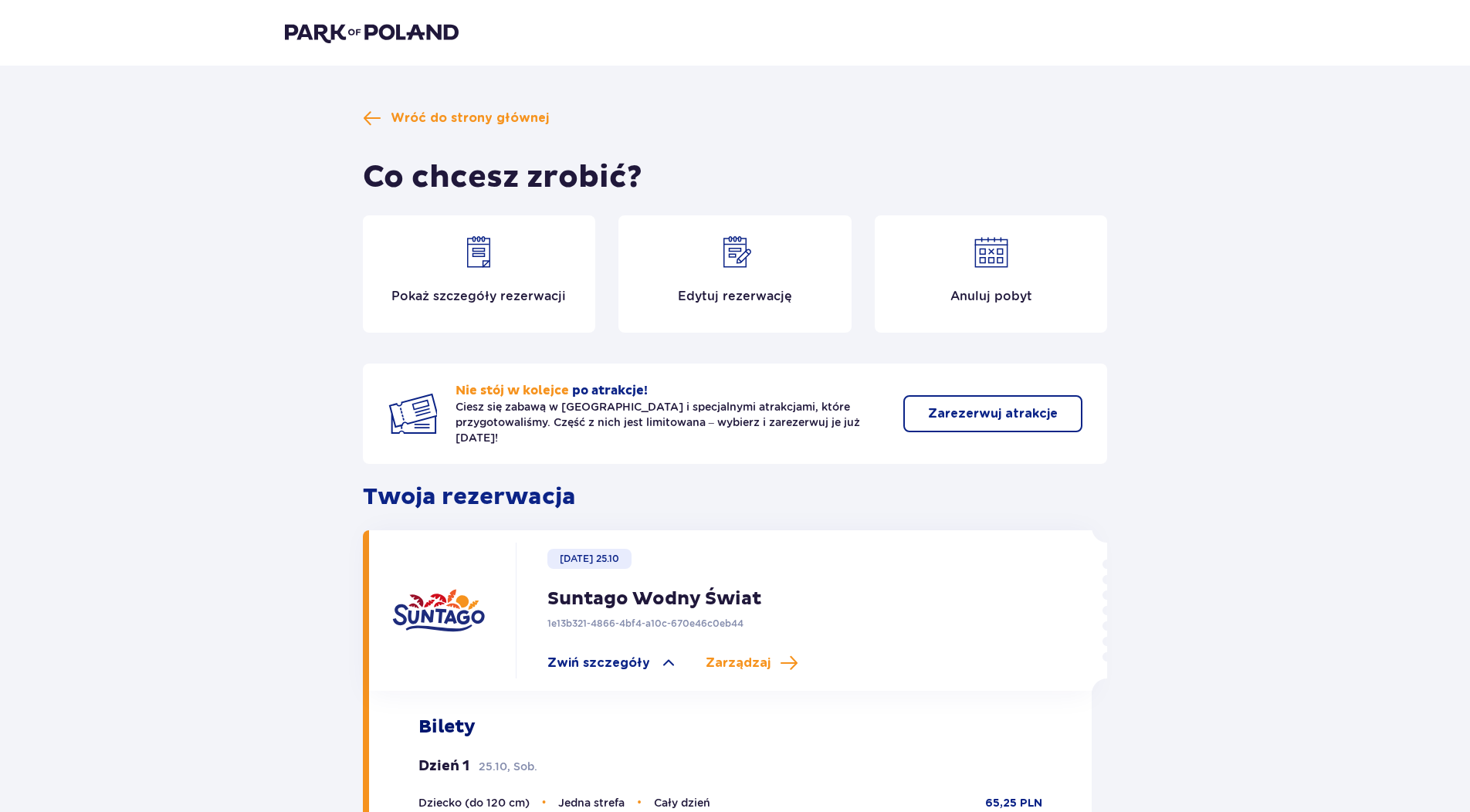
click at [965, 410] on p "Zarezerwuj atrakcje" at bounding box center [993, 413] width 130 height 17
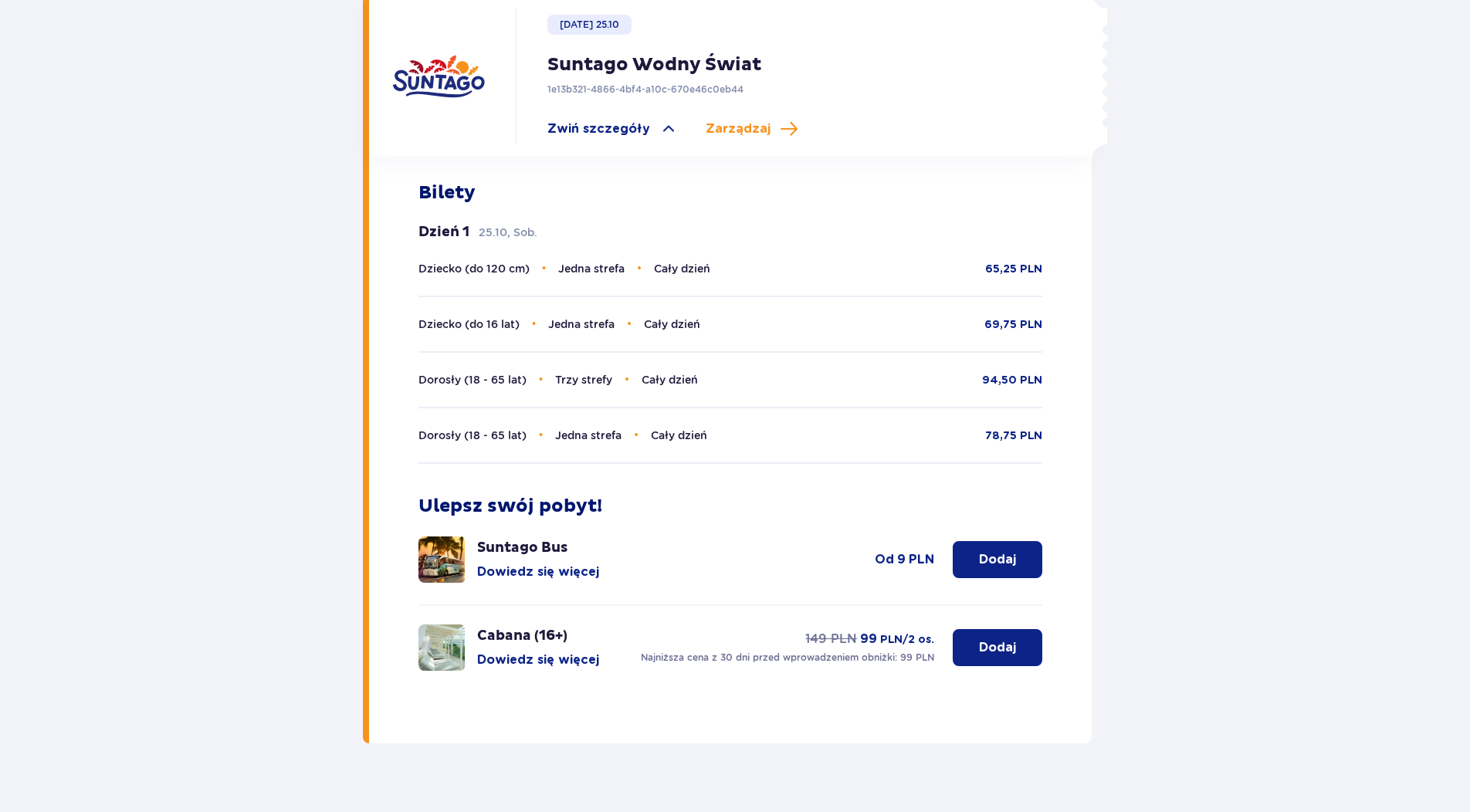
scroll to position [544, 0]
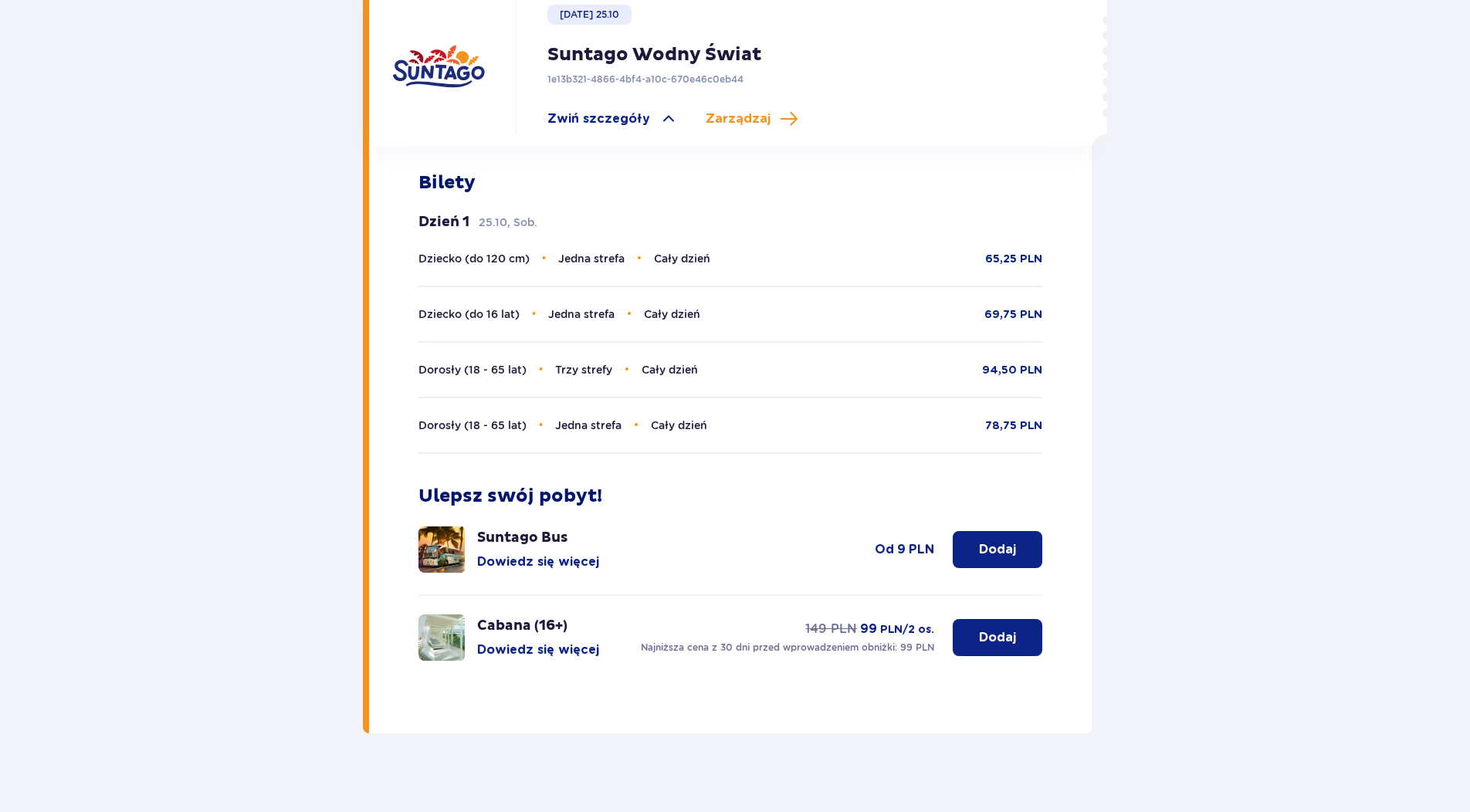
click at [452, 623] on img at bounding box center [442, 638] width 46 height 46
click at [514, 641] on button "Dowiedz się więcej" at bounding box center [538, 649] width 122 height 17
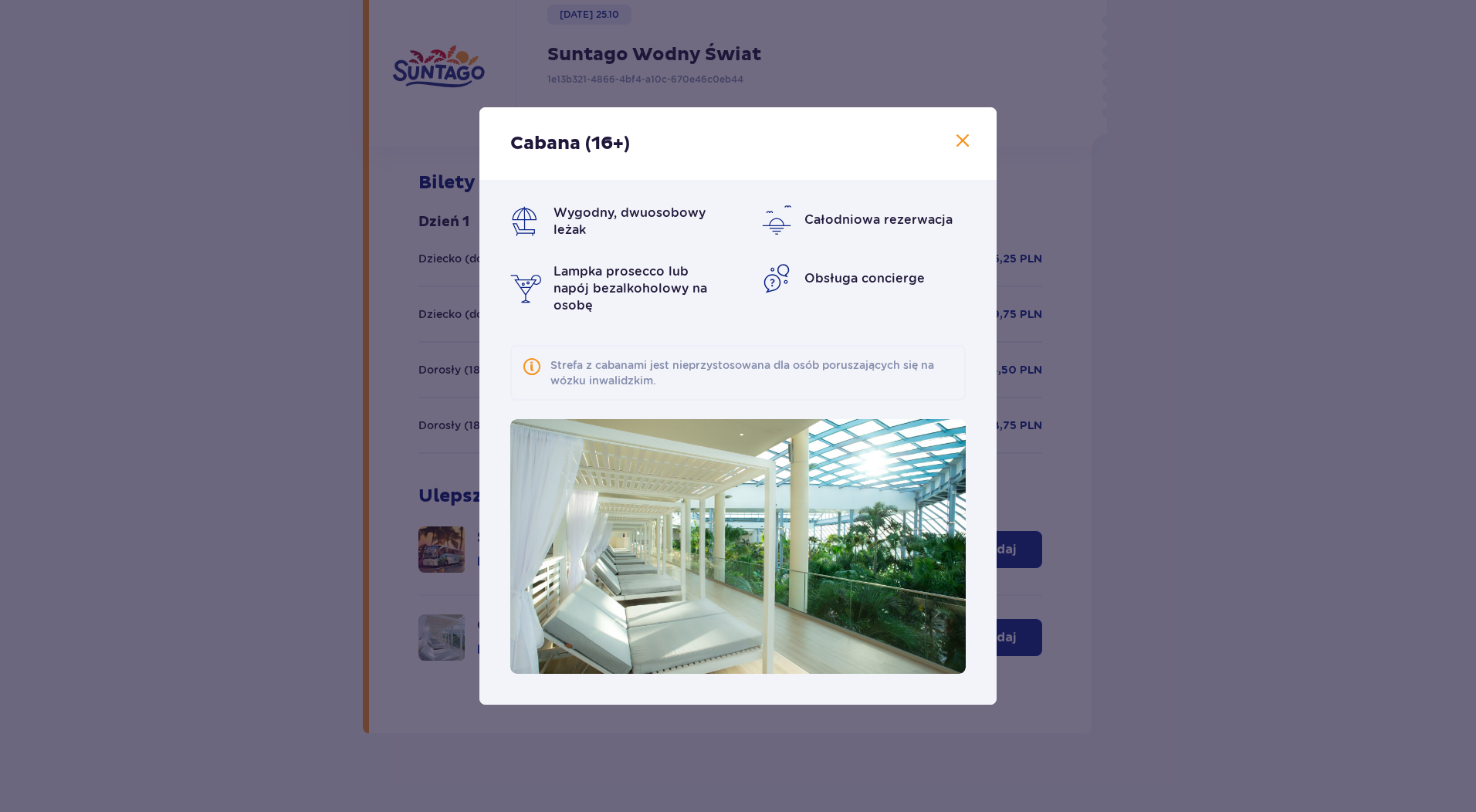
click at [291, 570] on div "Cabana (16+) Wygodny, dwuosobowy leżak Całodniowa rezerwacja Lampka prosecco lu…" at bounding box center [738, 406] width 1476 height 812
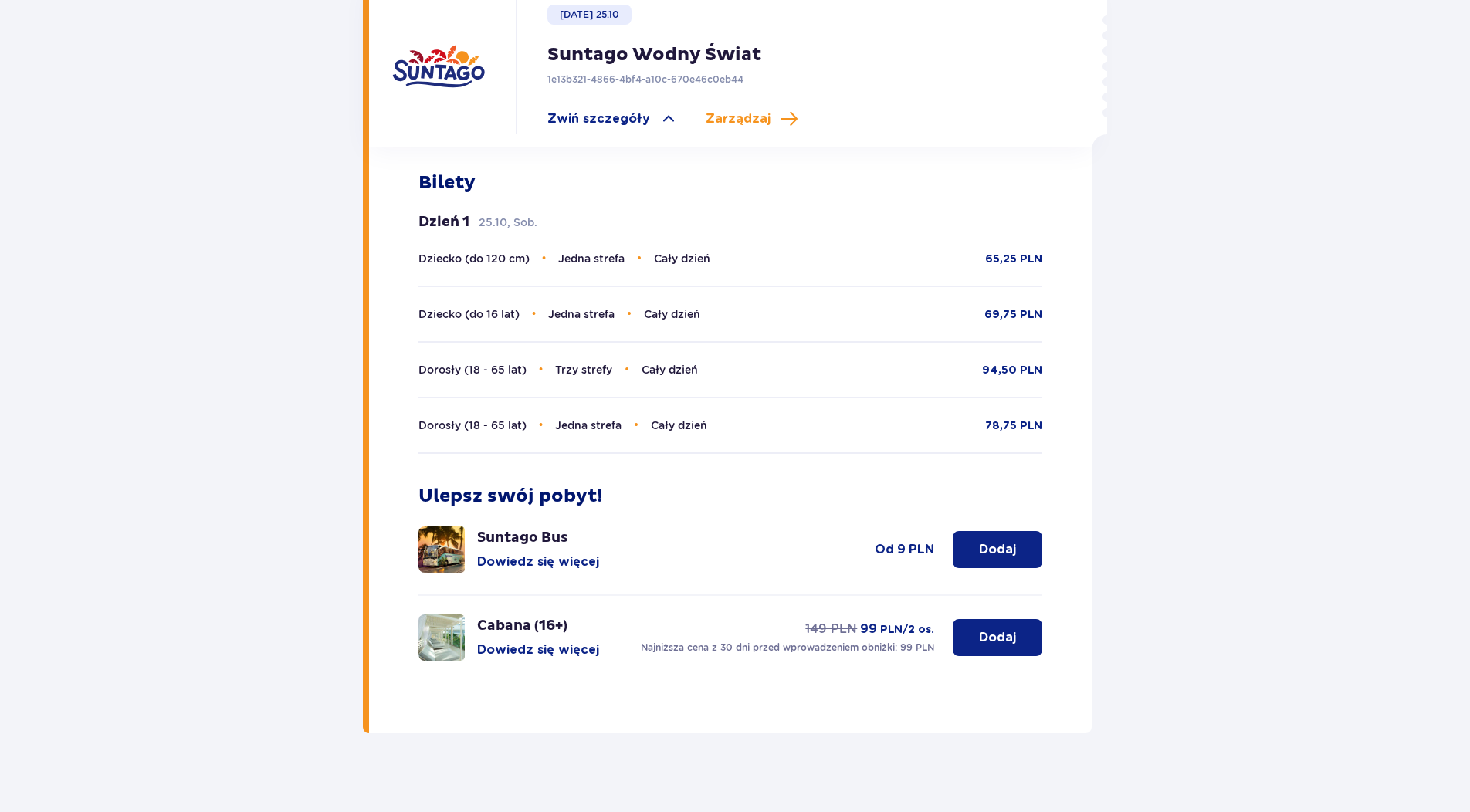
click at [515, 553] on button "Dowiedz się więcej" at bounding box center [538, 561] width 122 height 17
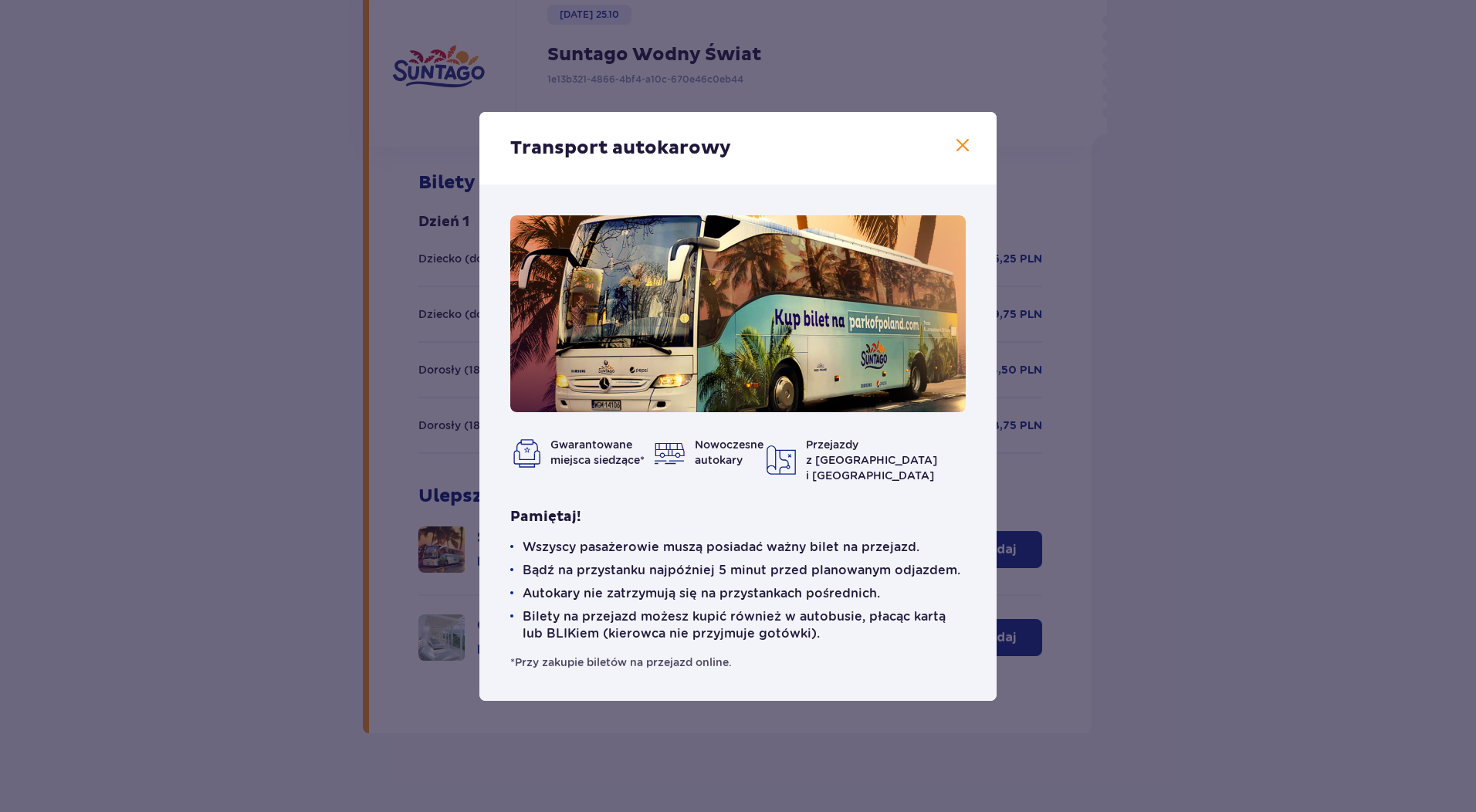
click at [226, 620] on div "Transport autokarowy Gwarantowane miejsca siedzące* Nowoczesne autokary Przejaz…" at bounding box center [738, 406] width 1476 height 812
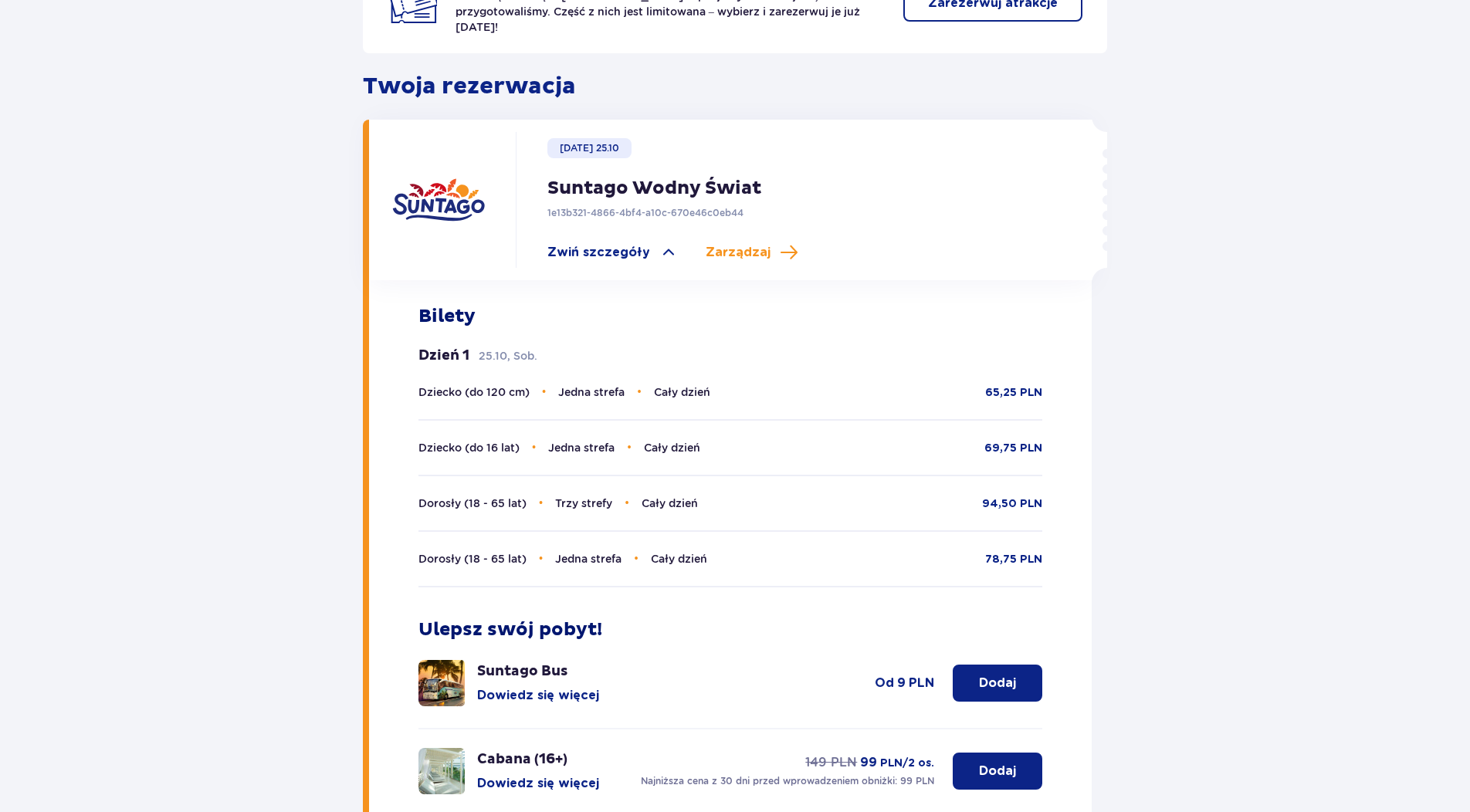
scroll to position [158, 0]
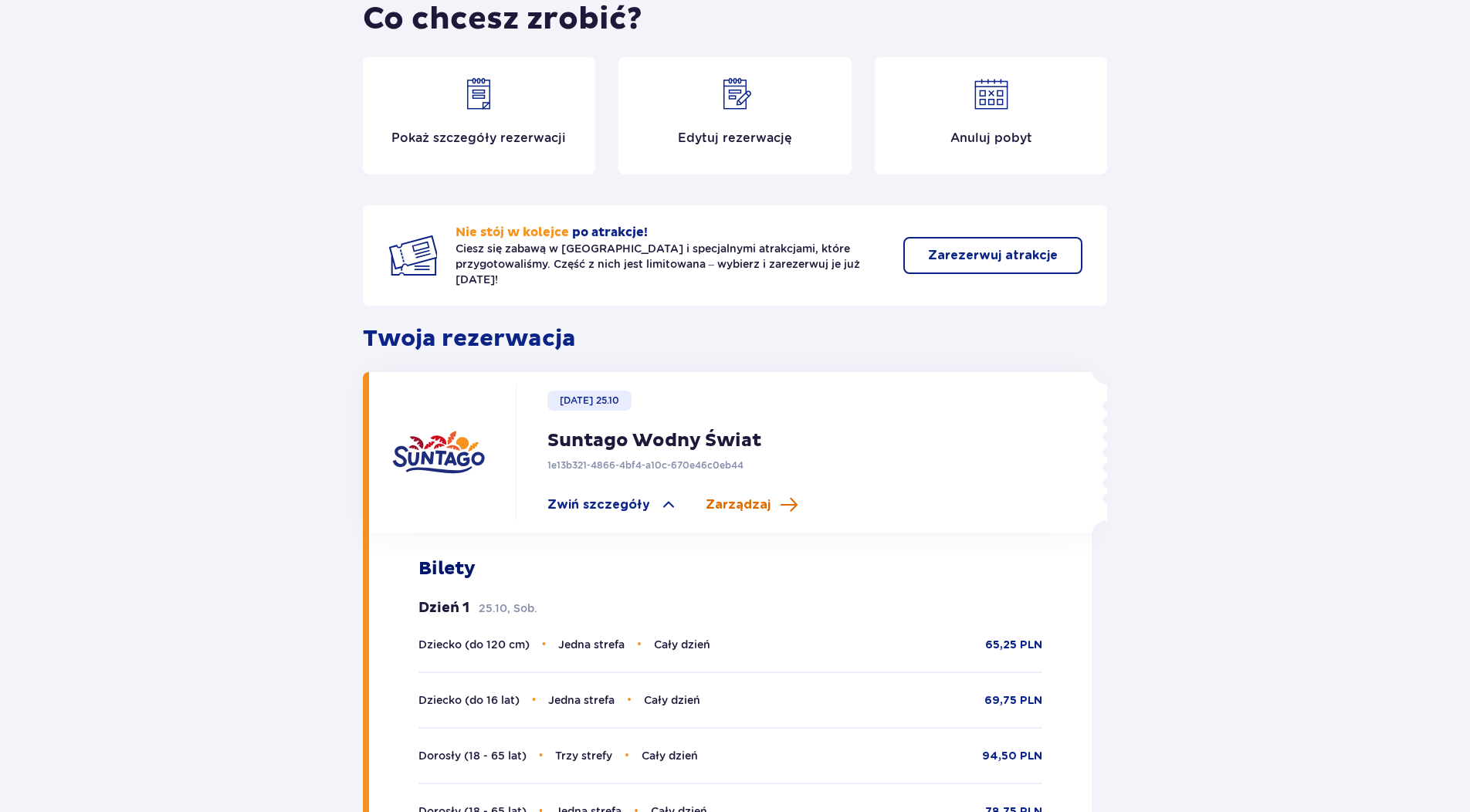
click at [724, 497] on span "Zarządzaj" at bounding box center [738, 505] width 65 height 17
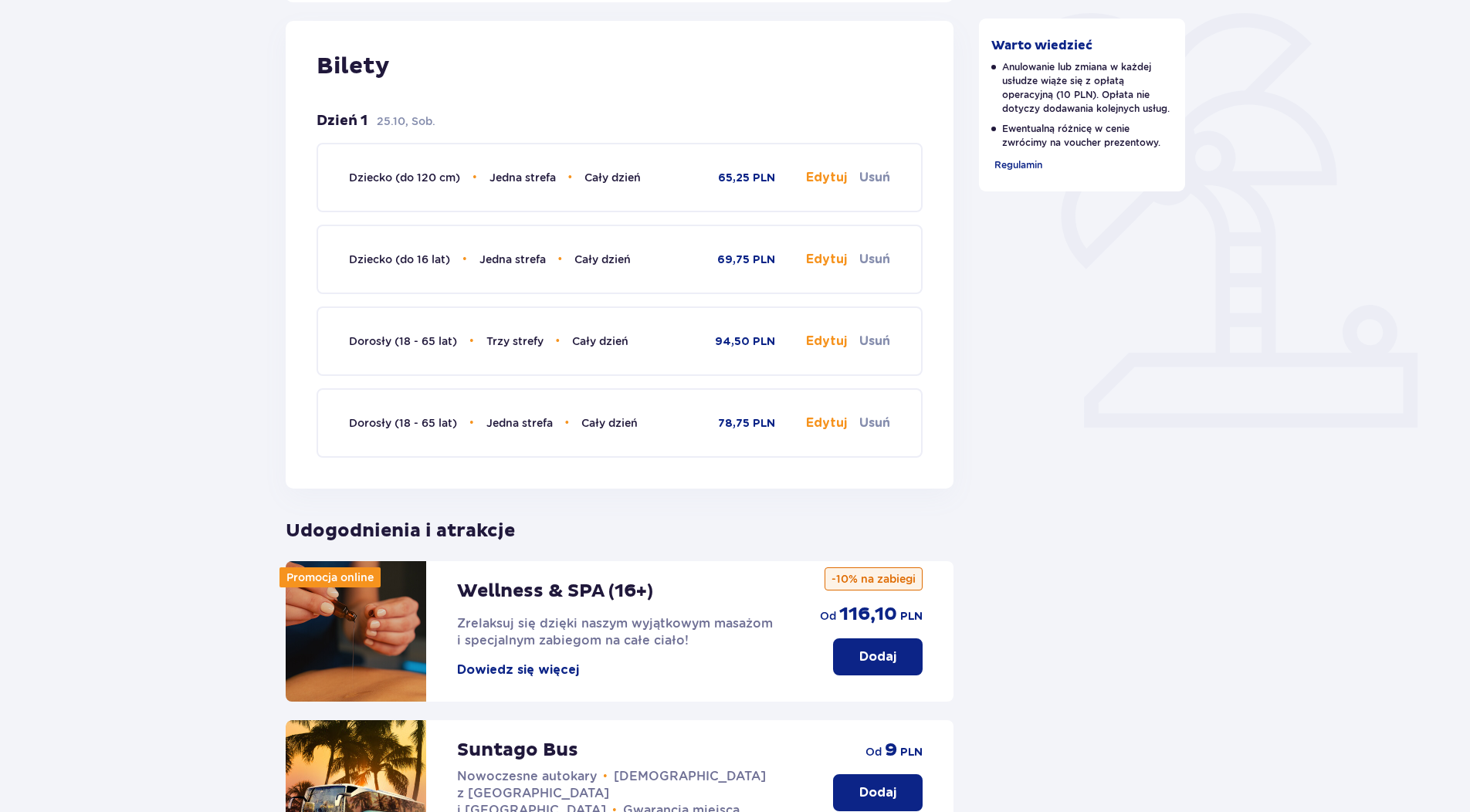
scroll to position [155, 0]
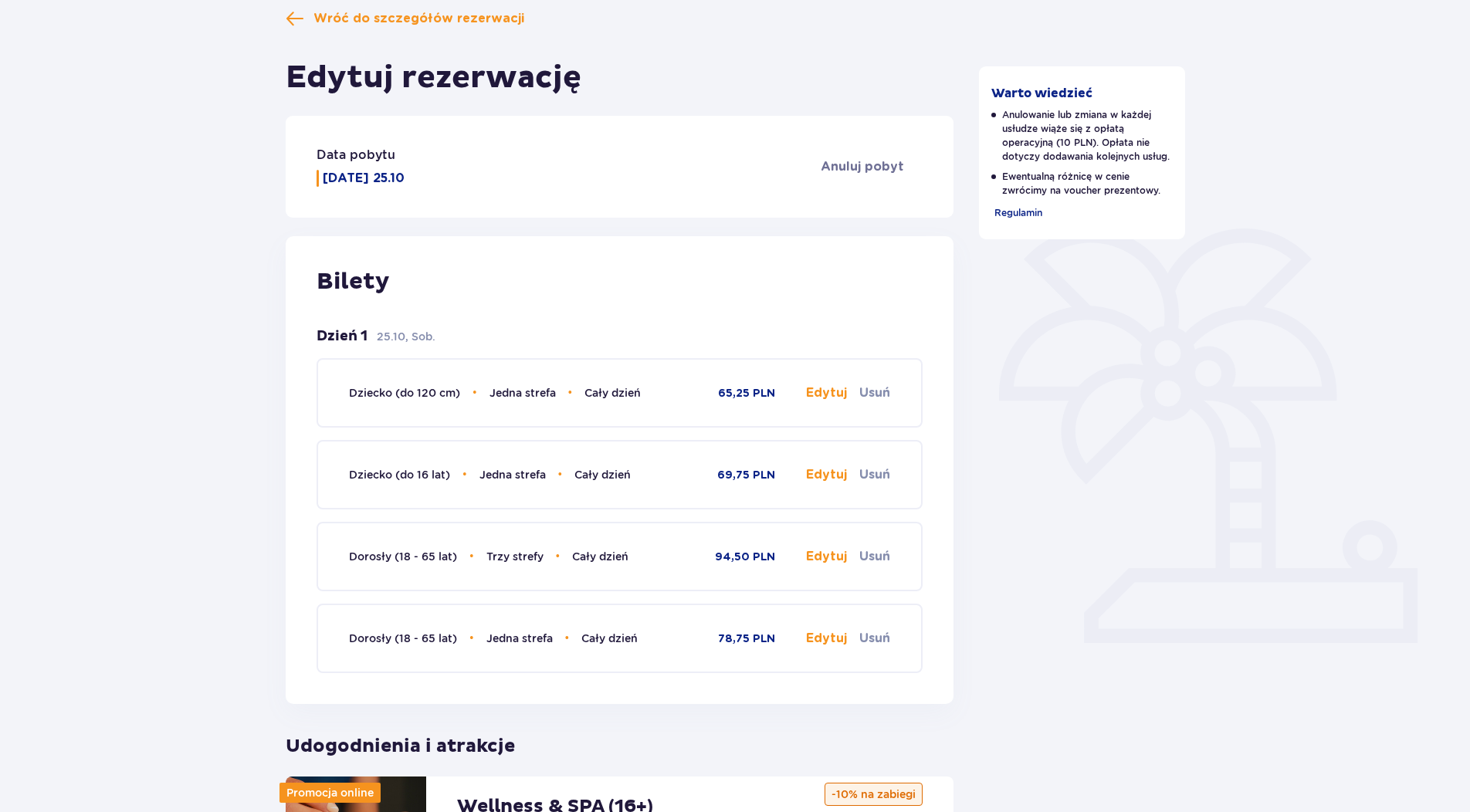
click at [867, 395] on button "Usuń" at bounding box center [875, 393] width 31 height 17
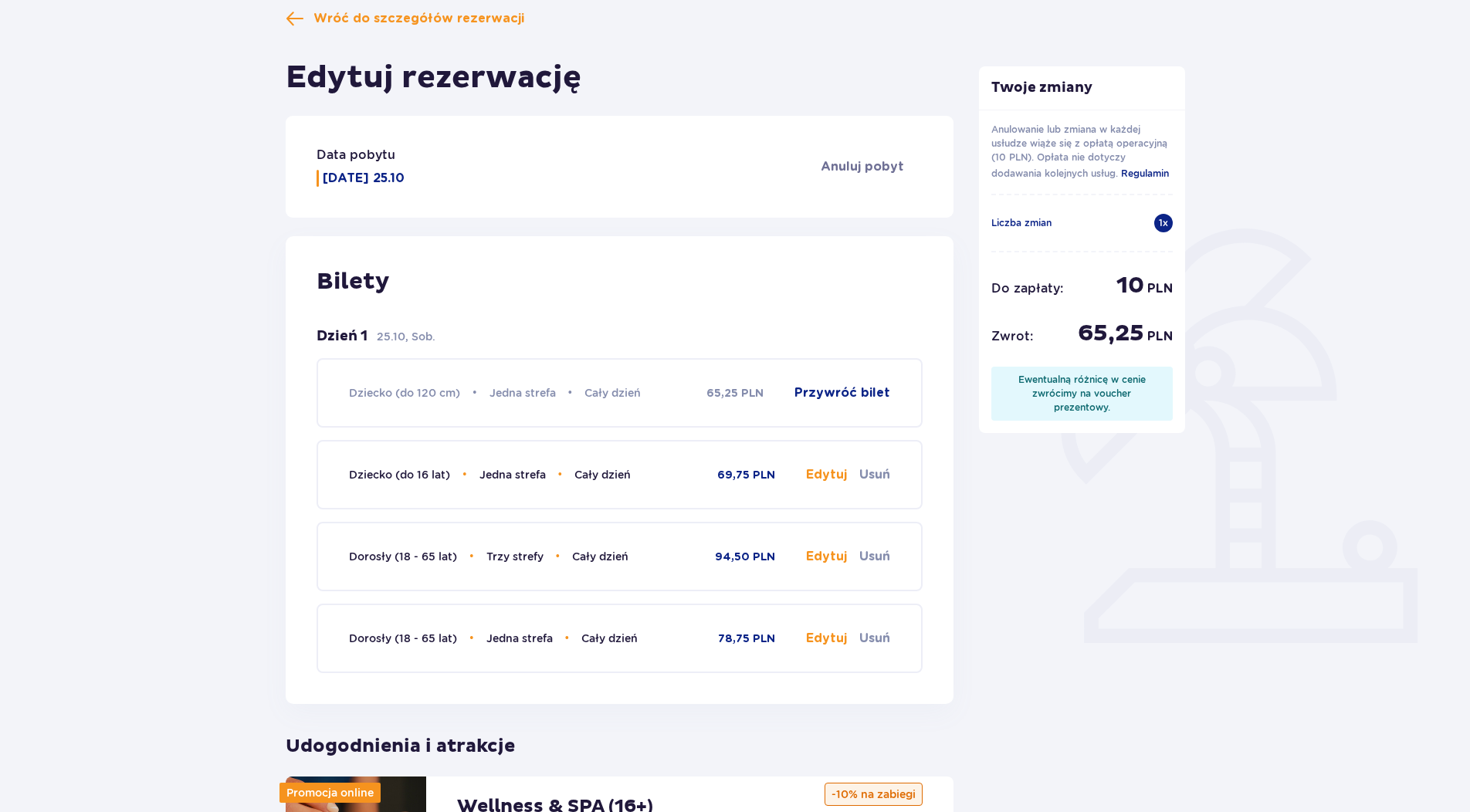
click at [847, 394] on button "Przywróć bilet" at bounding box center [843, 393] width 96 height 17
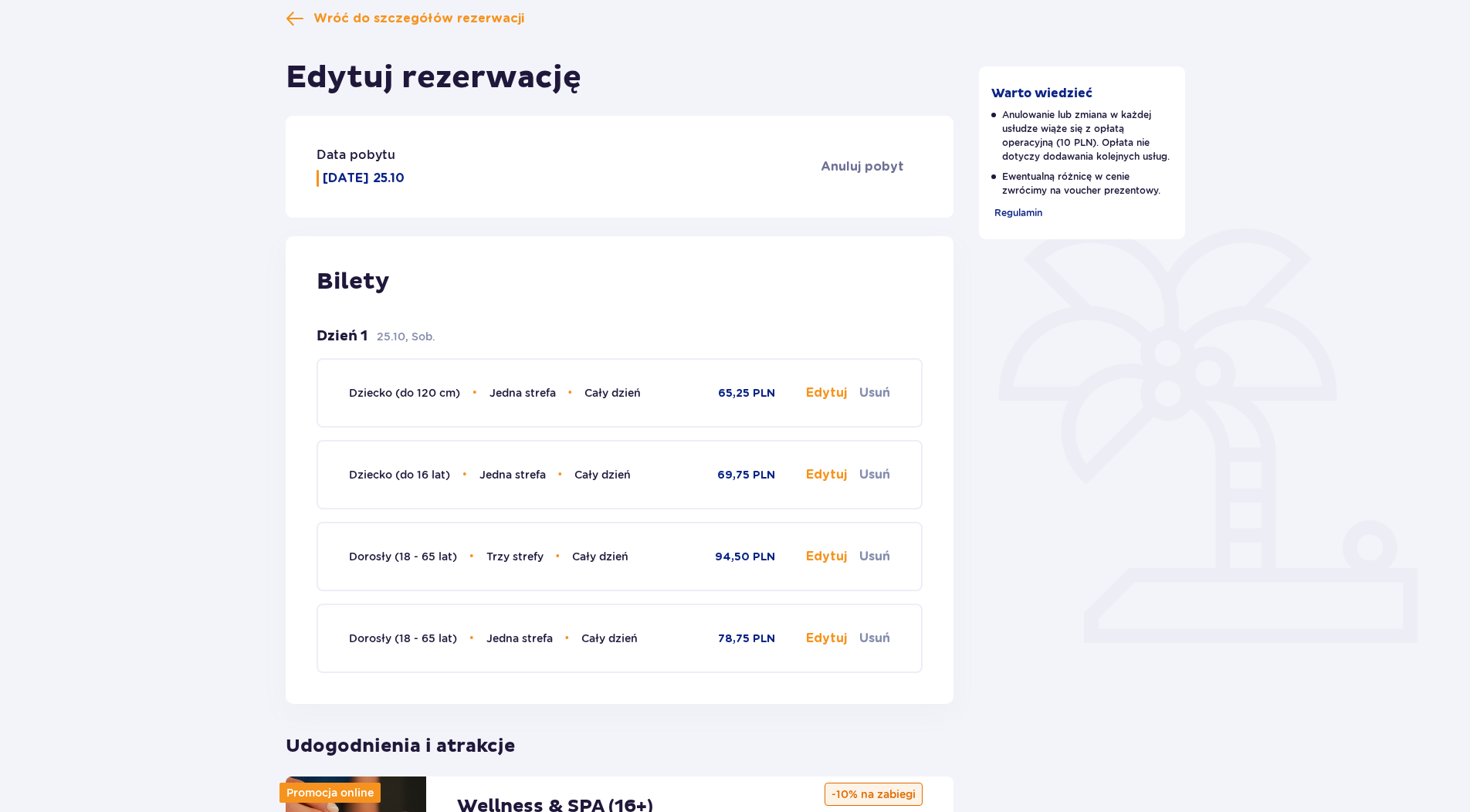
click at [883, 474] on button "Usuń" at bounding box center [875, 474] width 31 height 17
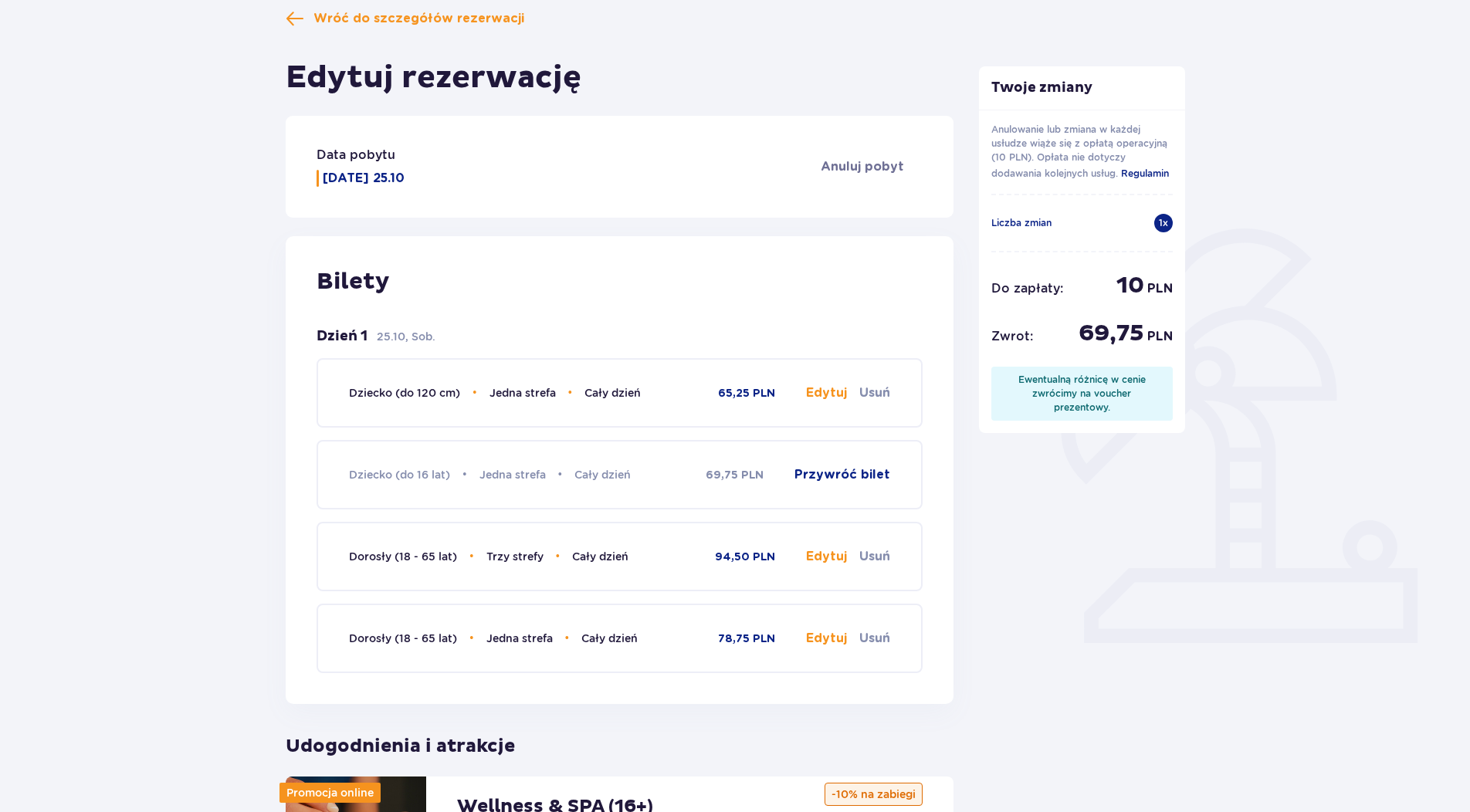
click at [875, 473] on button "Przywróć bilet" at bounding box center [843, 474] width 96 height 17
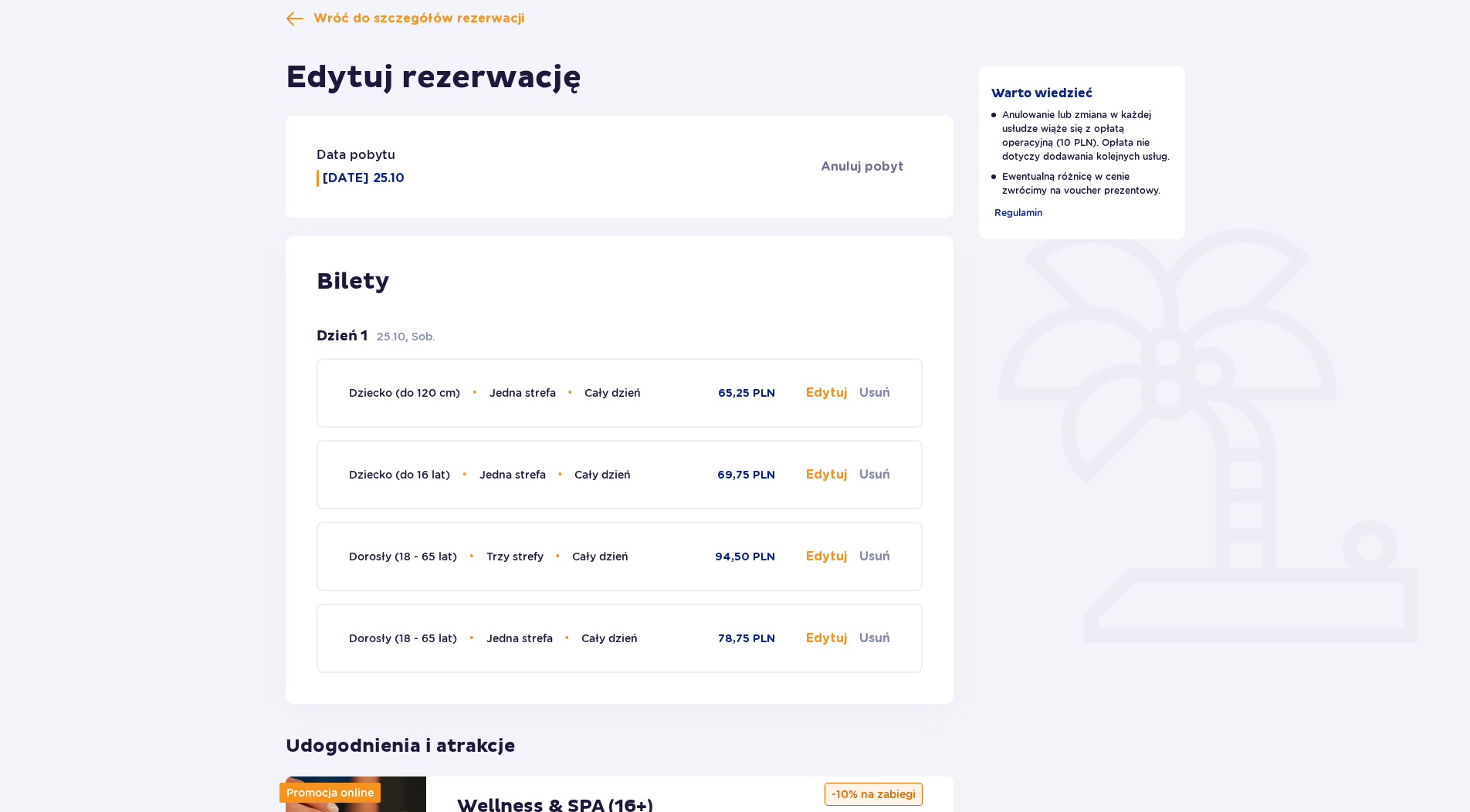
click at [883, 556] on button "Usuń" at bounding box center [875, 556] width 31 height 17
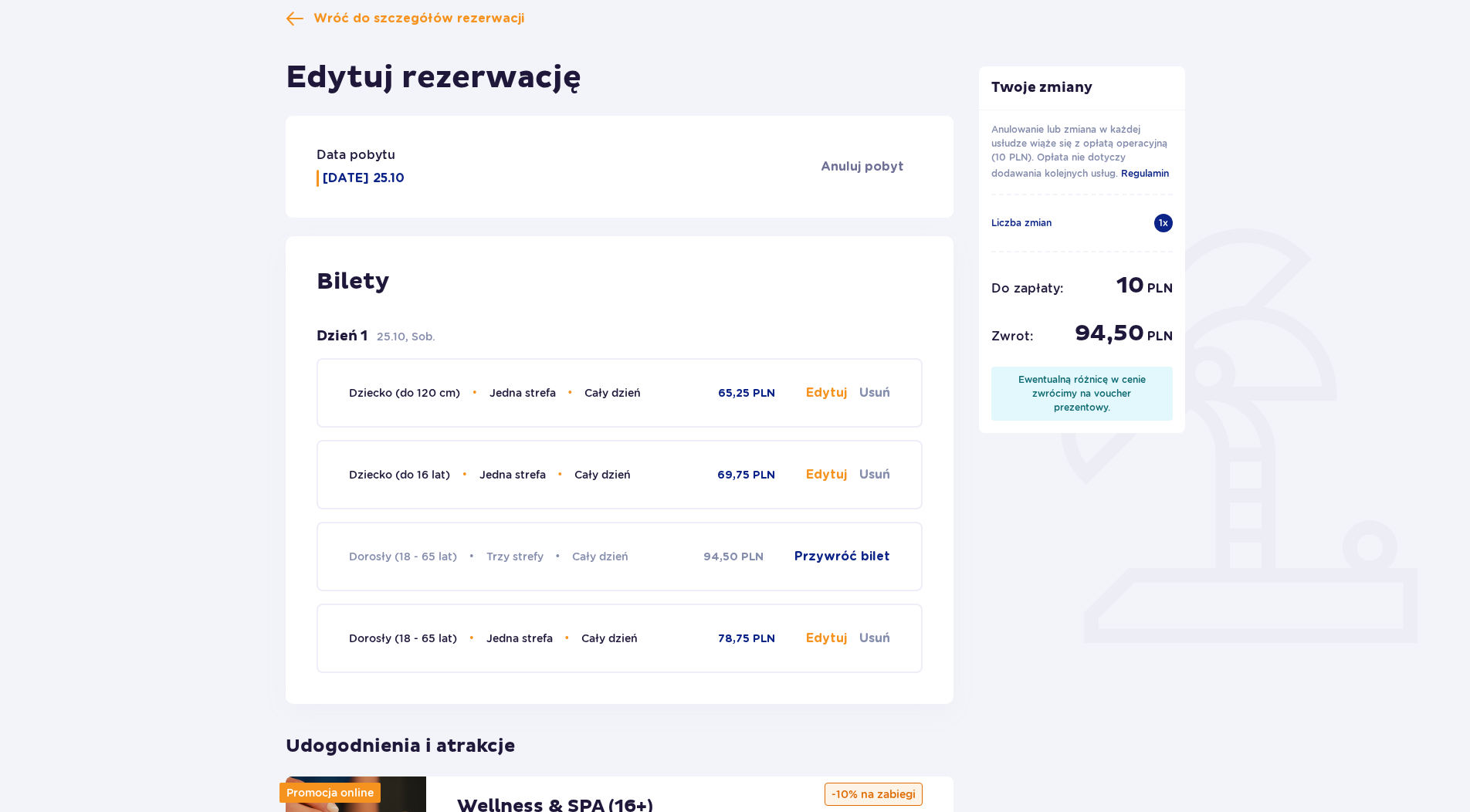
click at [867, 553] on button "Przywróć bilet" at bounding box center [843, 556] width 96 height 17
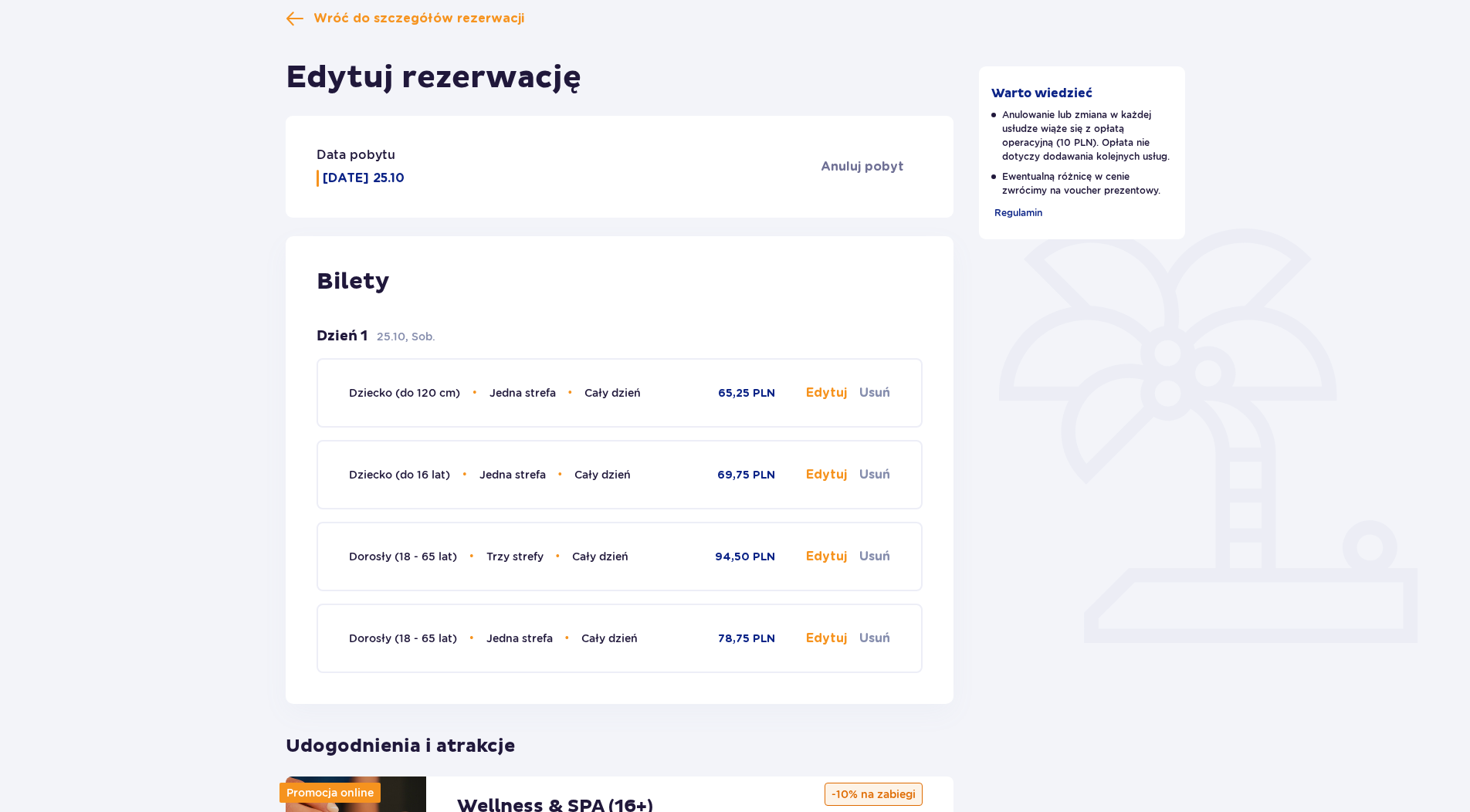
click at [876, 639] on button "Usuń" at bounding box center [875, 638] width 31 height 17
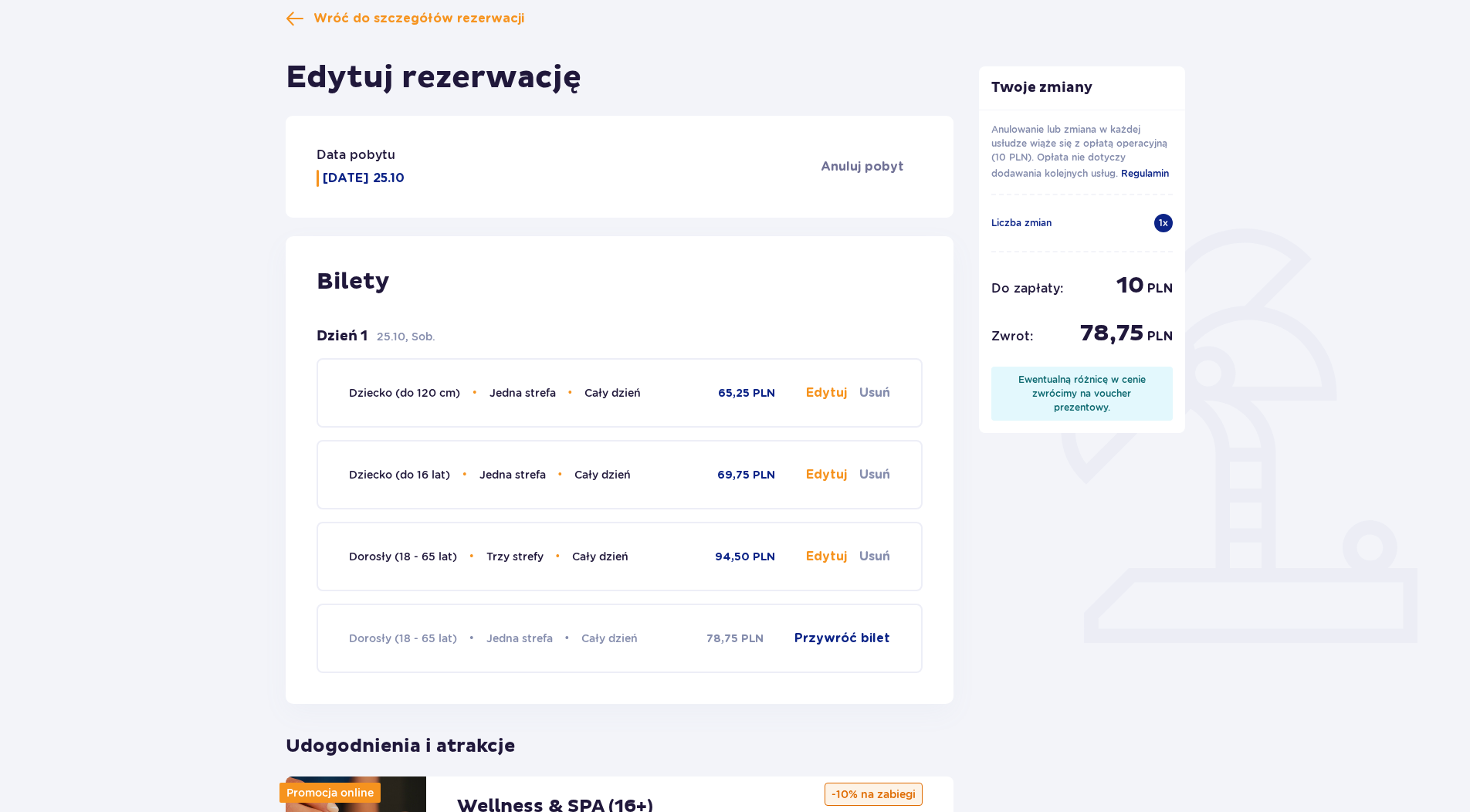
click at [862, 634] on button "Przywróć bilet" at bounding box center [843, 638] width 96 height 17
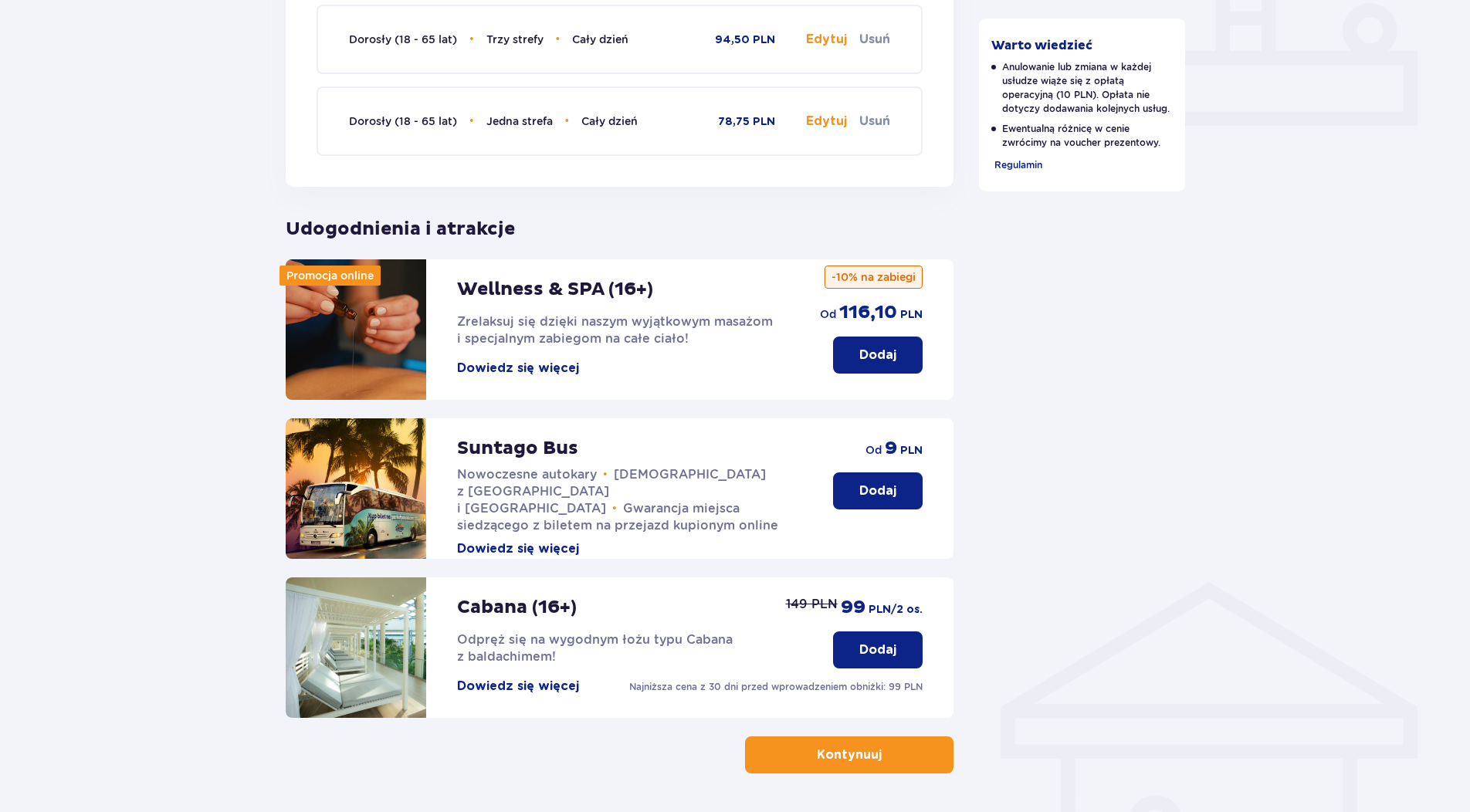
scroll to position [649, 0]
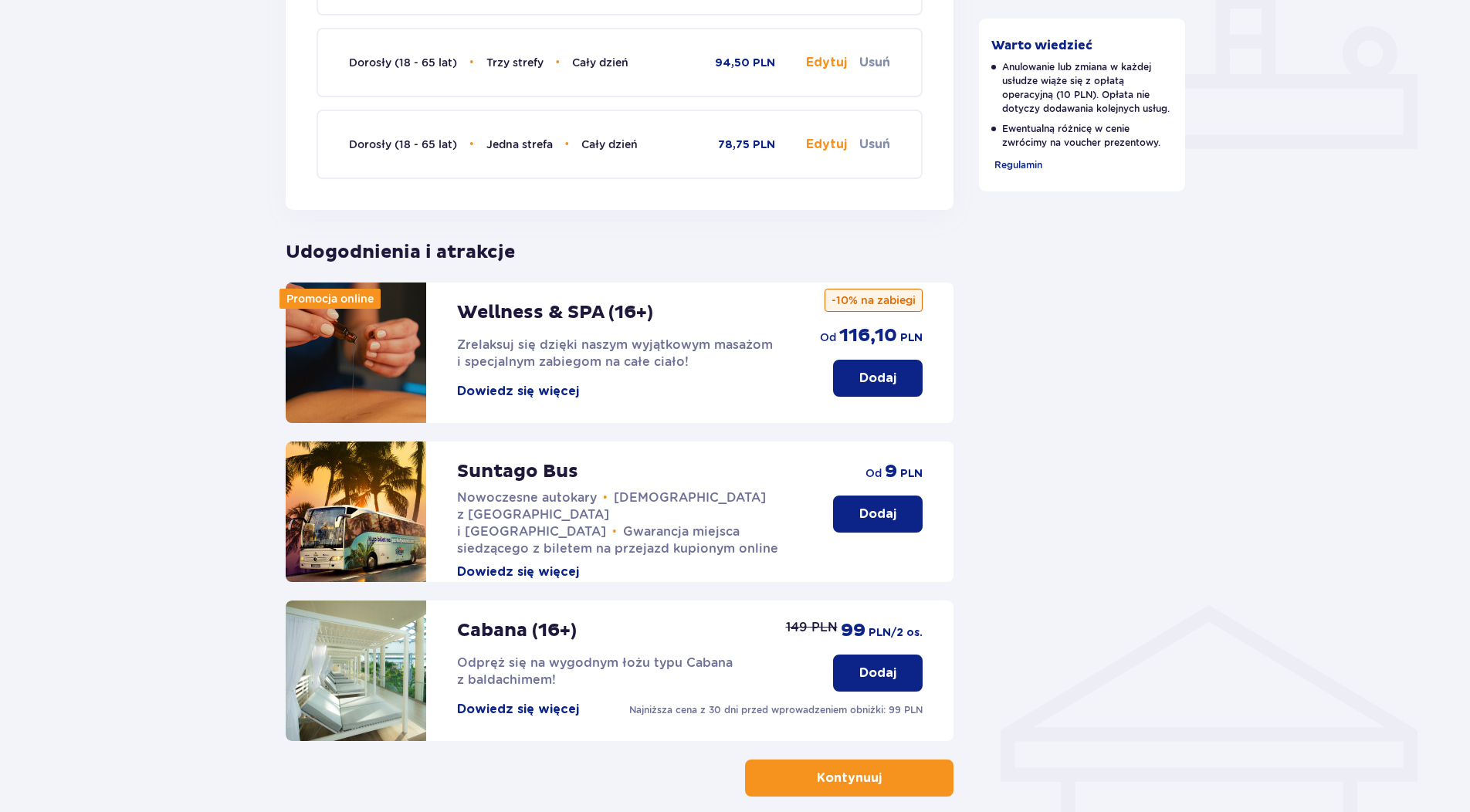
click at [897, 377] on button "Dodaj" at bounding box center [877, 378] width 90 height 37
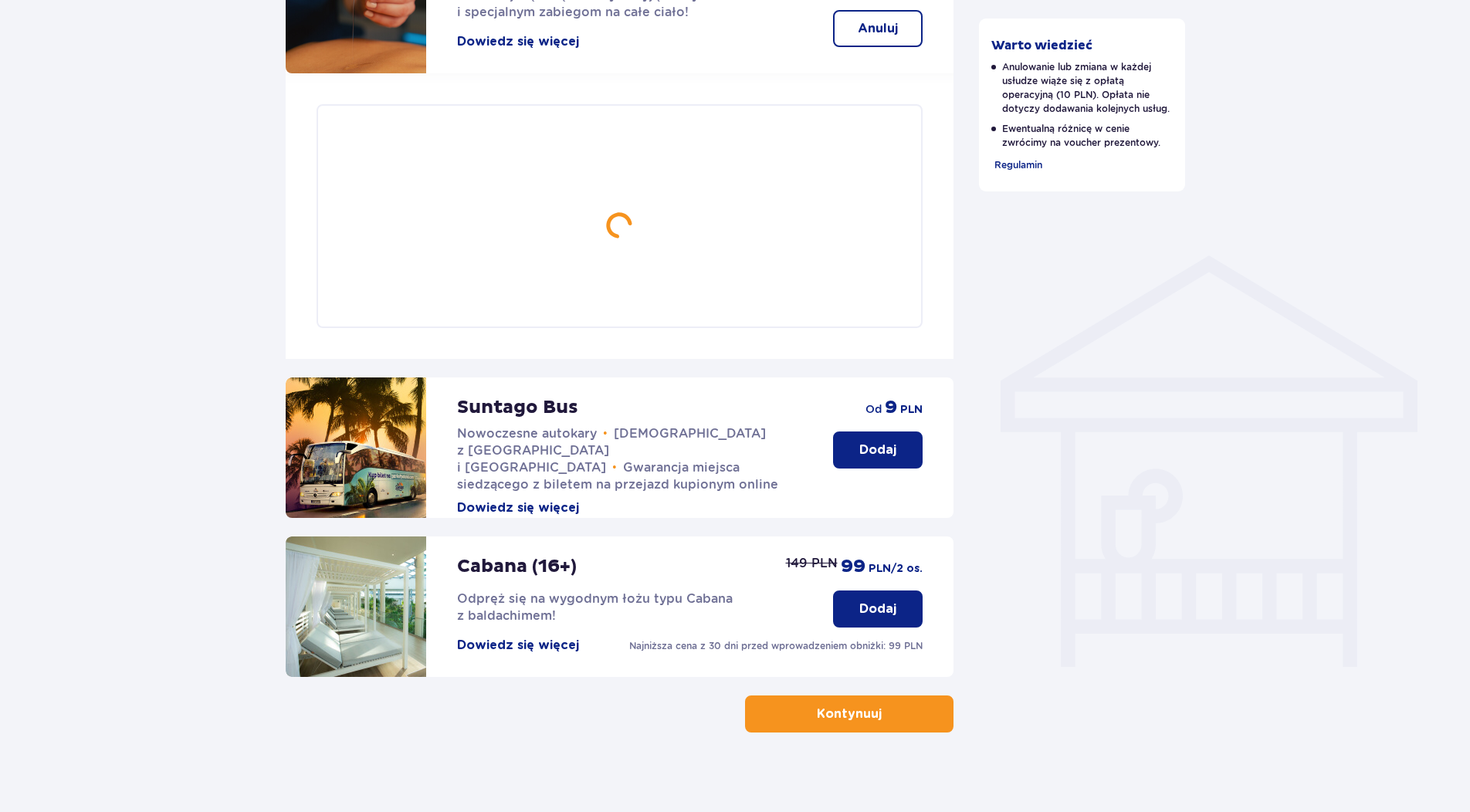
scroll to position [1011, 0]
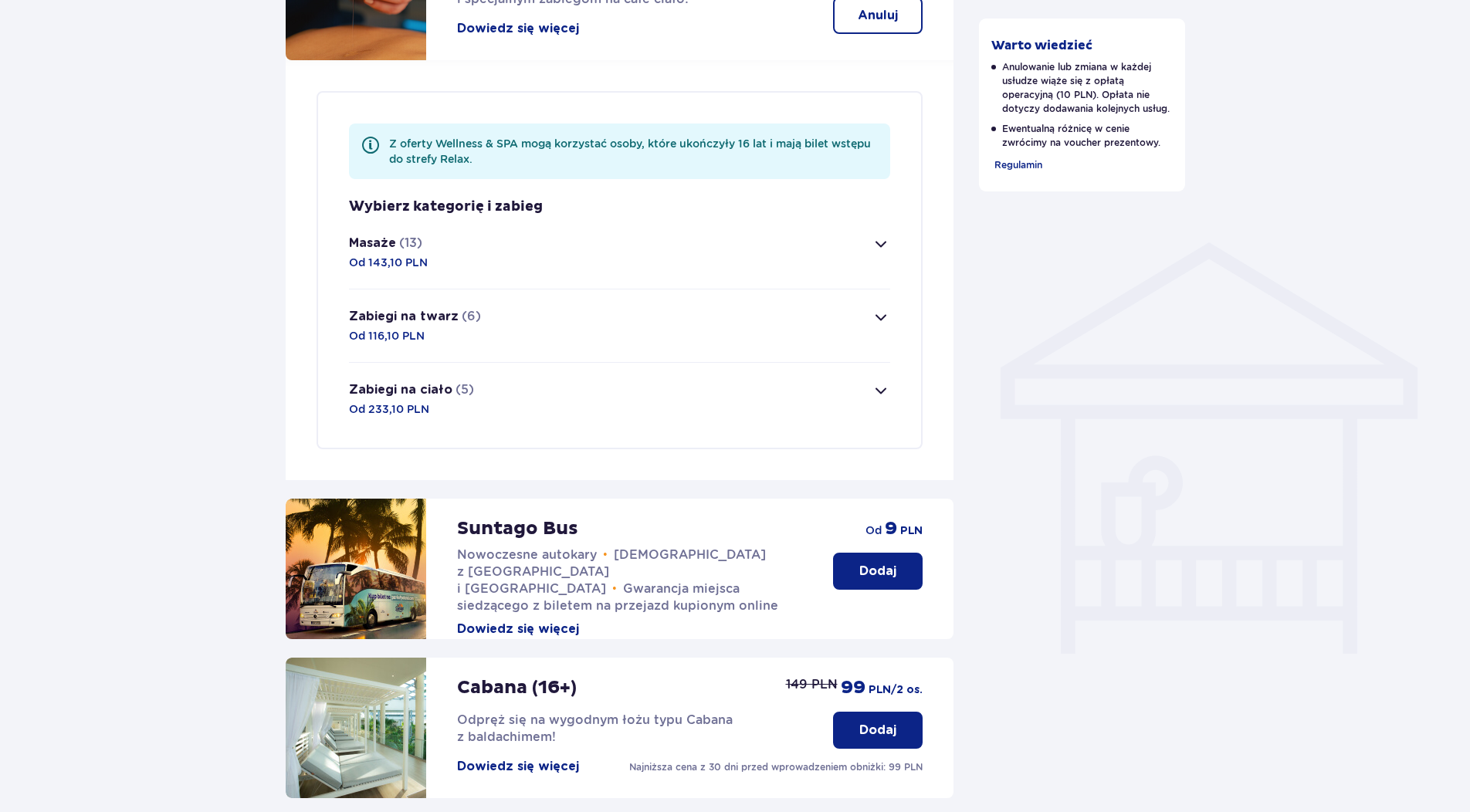
click at [817, 235] on button "Masaże (13) Od 143,10 PLN" at bounding box center [619, 252] width 541 height 73
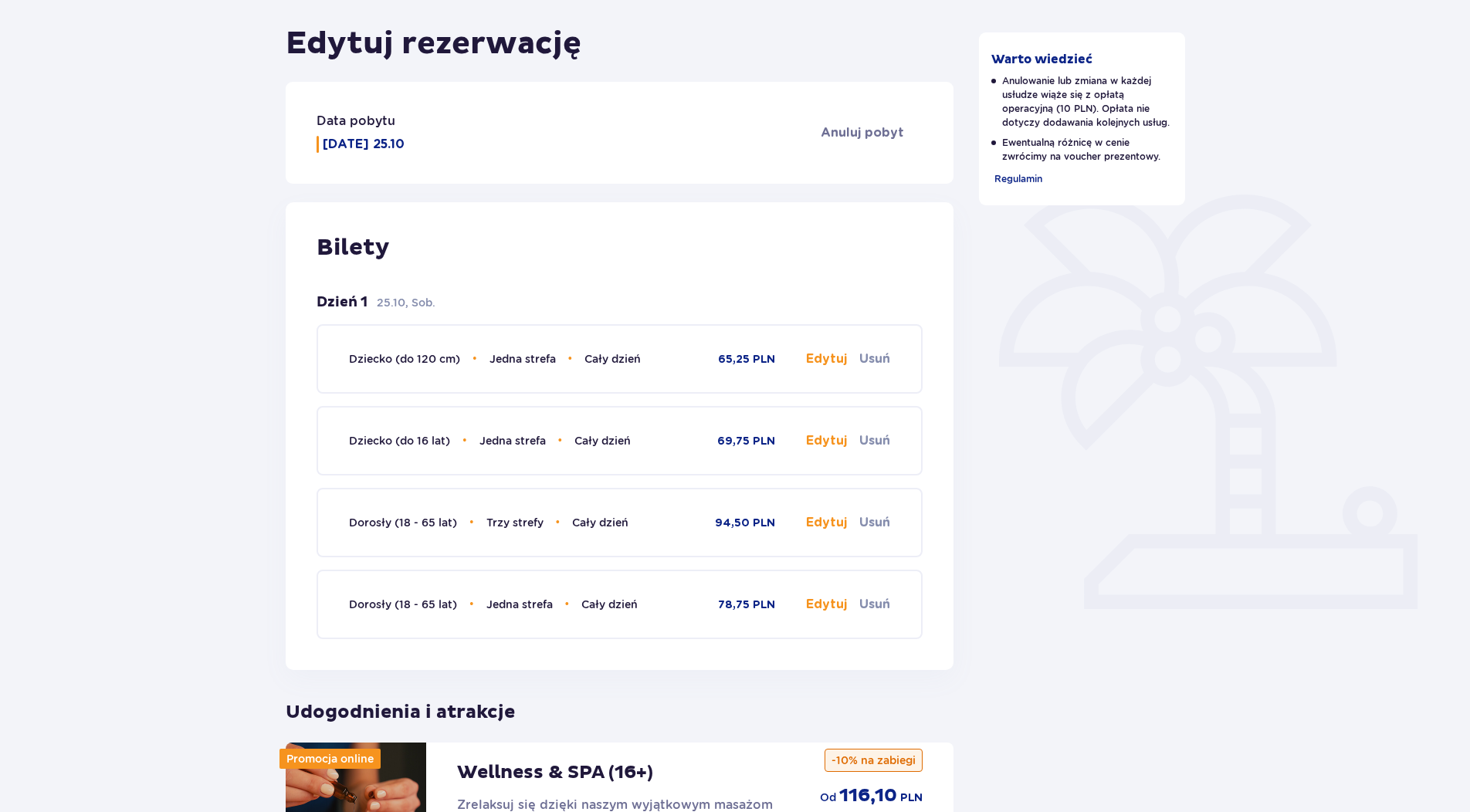
scroll to position [0, 0]
